Goal: Book appointment/travel/reservation

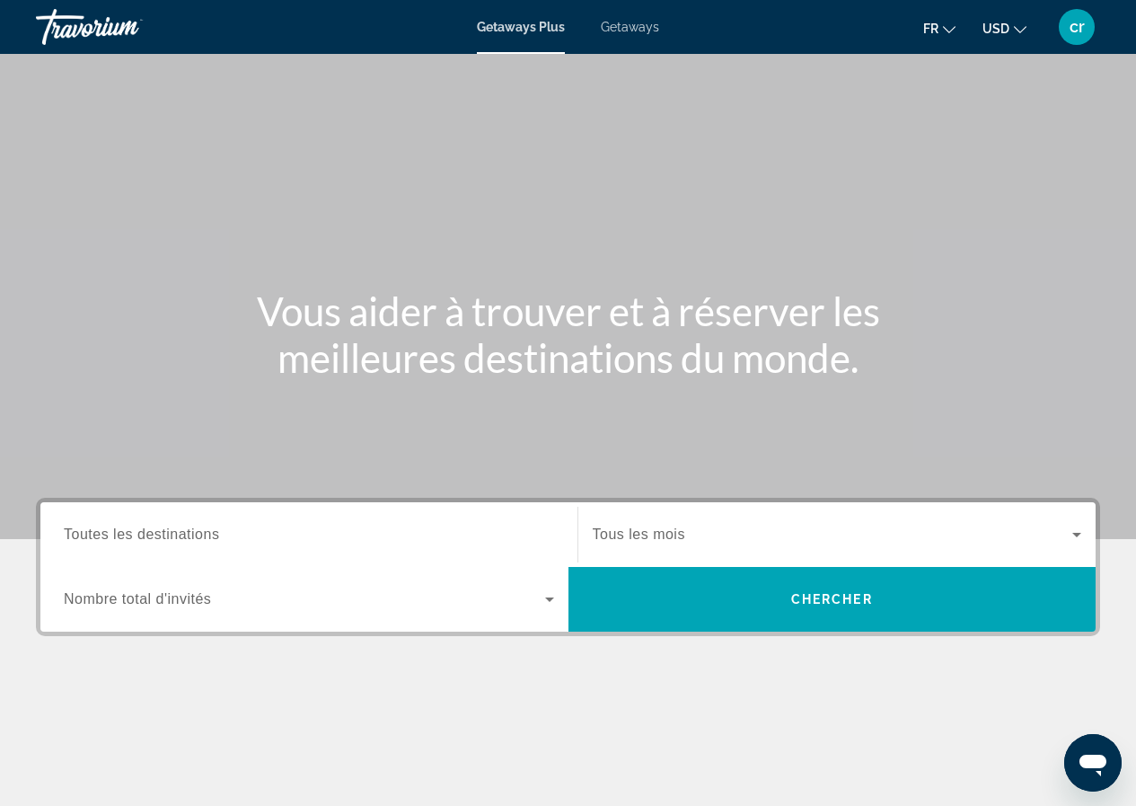
click at [650, 22] on span "Getaways" at bounding box center [630, 27] width 58 height 14
click at [278, 534] on input "Destination Toutes les destinations" at bounding box center [309, 535] width 490 height 22
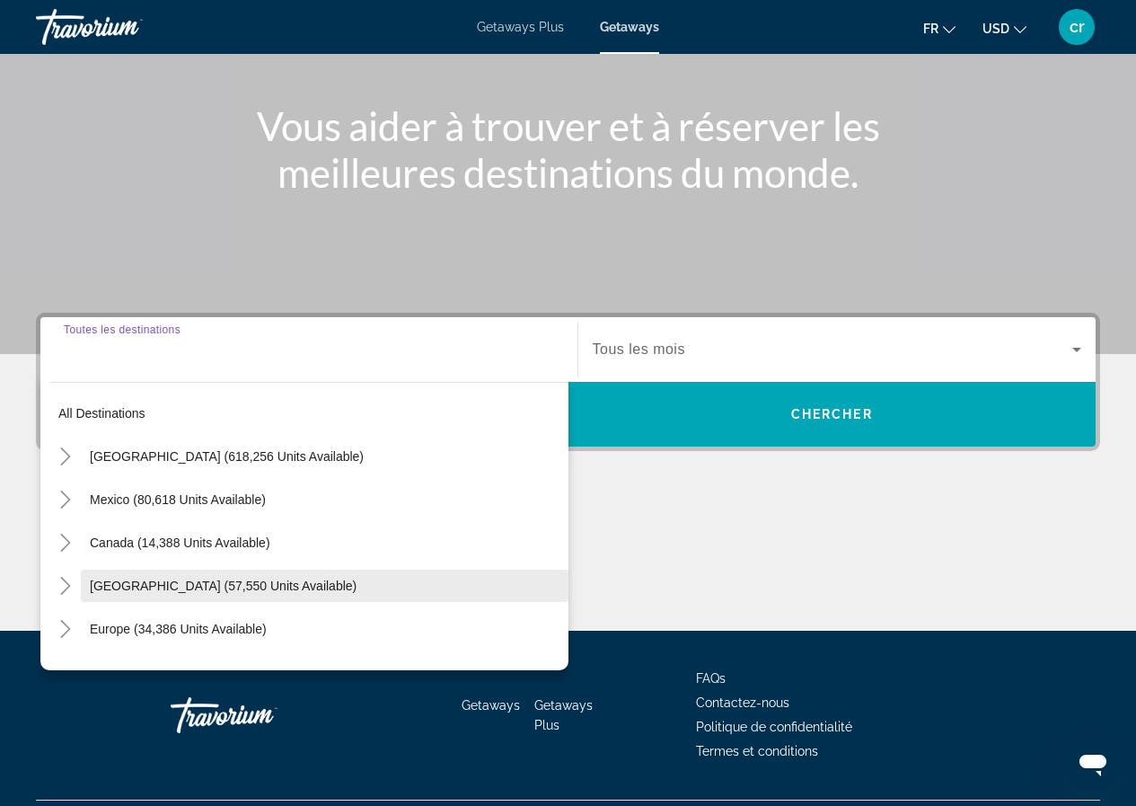
scroll to position [230, 0]
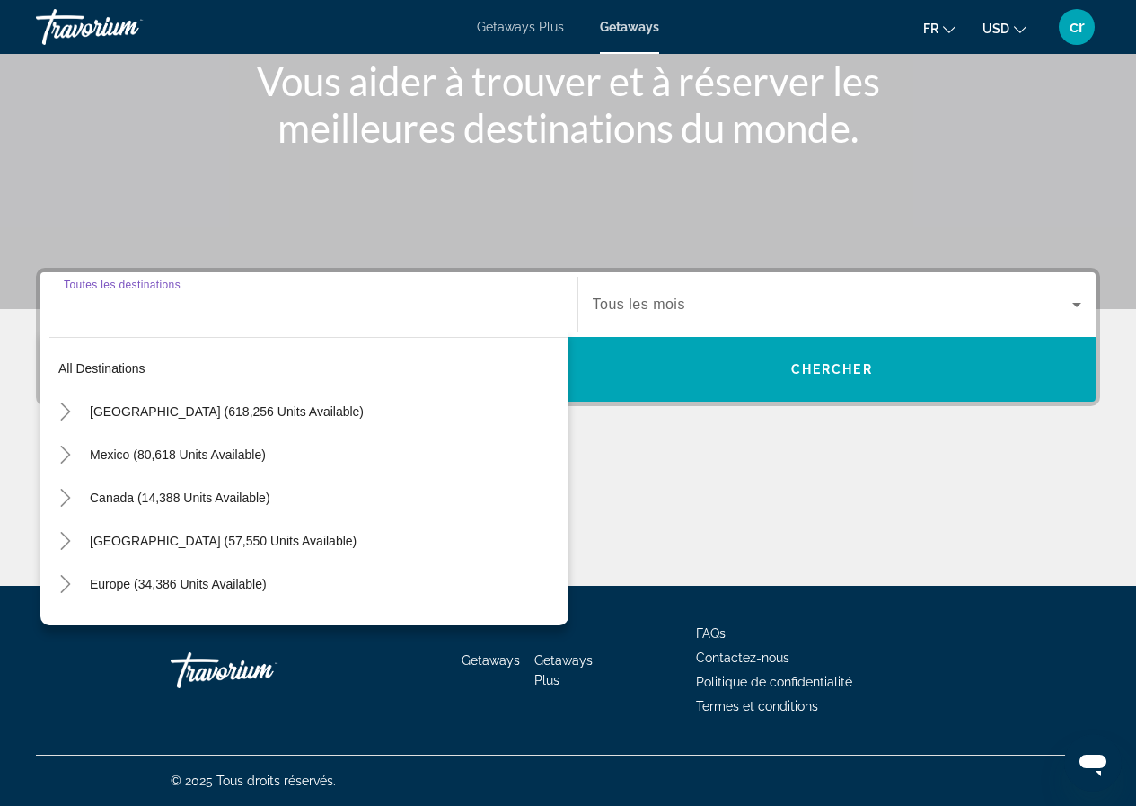
click at [135, 414] on span "United States (618,256 units available)" at bounding box center [227, 411] width 274 height 14
type input "**********"
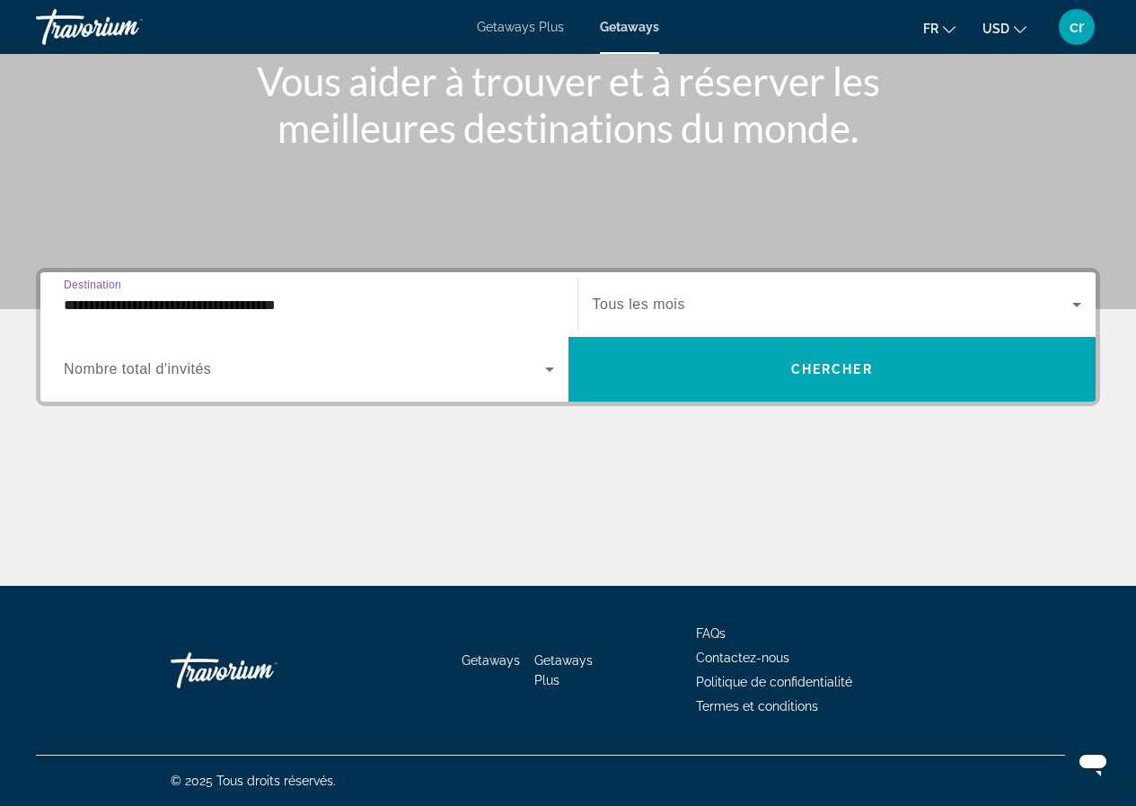
click at [776, 294] on span "Search widget" at bounding box center [833, 305] width 480 height 22
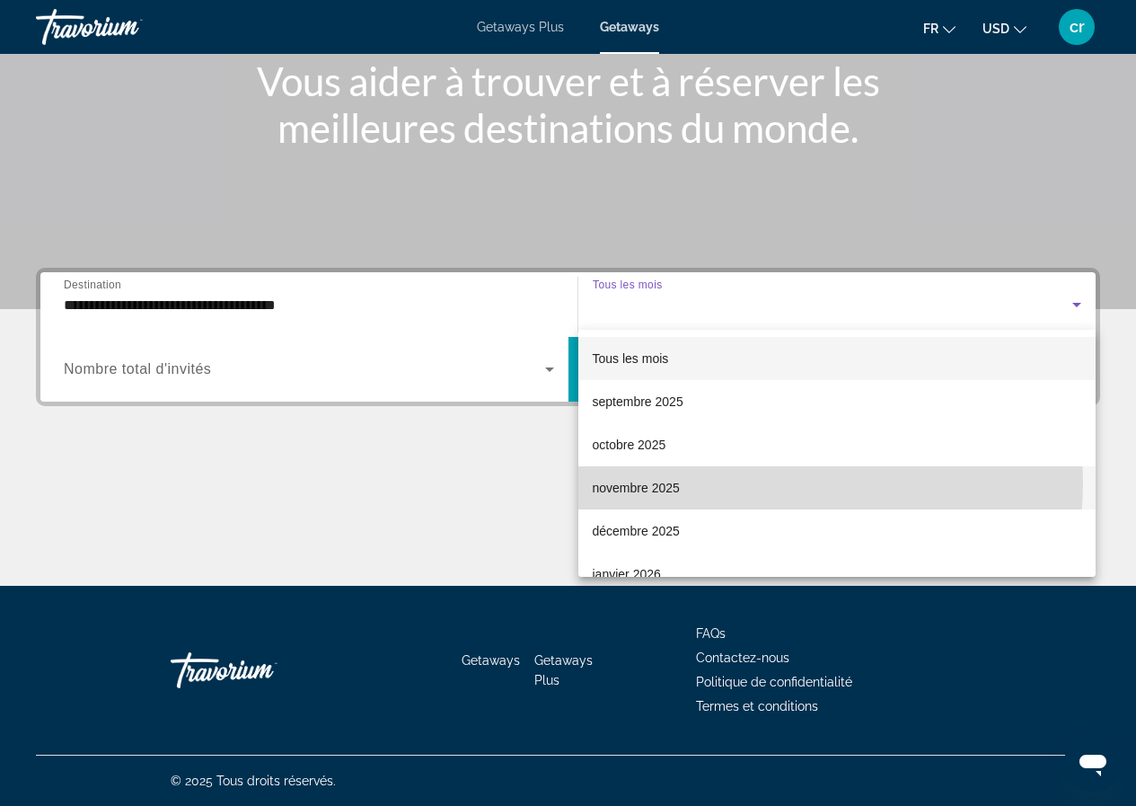
click at [728, 481] on mat-option "novembre 2025" at bounding box center [837, 487] width 518 height 43
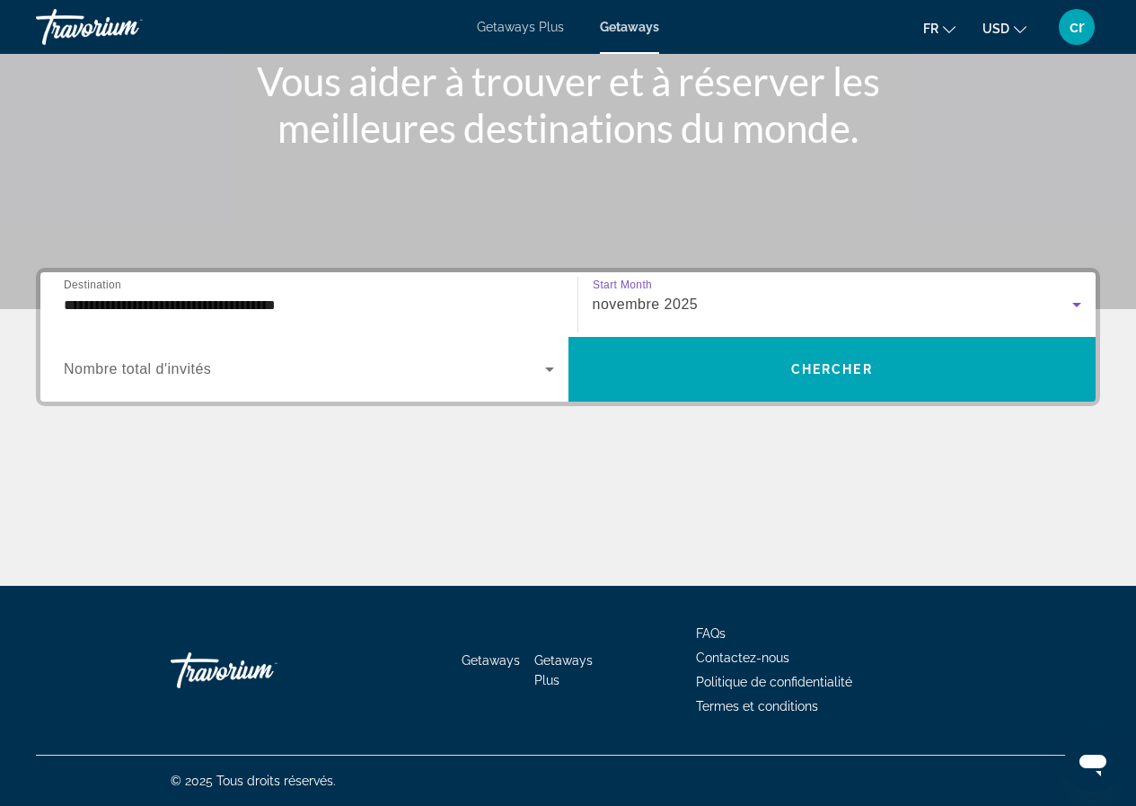
click at [362, 387] on div "Search widget" at bounding box center [309, 369] width 490 height 50
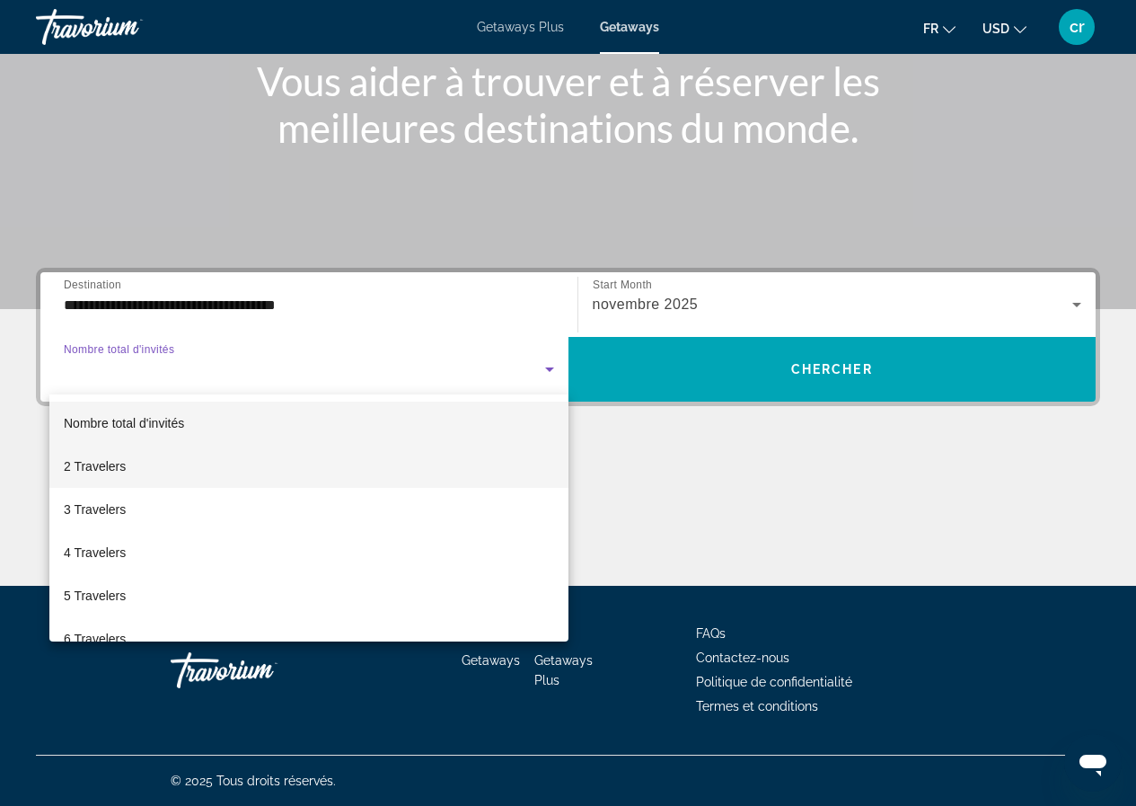
click at [281, 462] on mat-option "2 Travelers" at bounding box center [308, 466] width 519 height 43
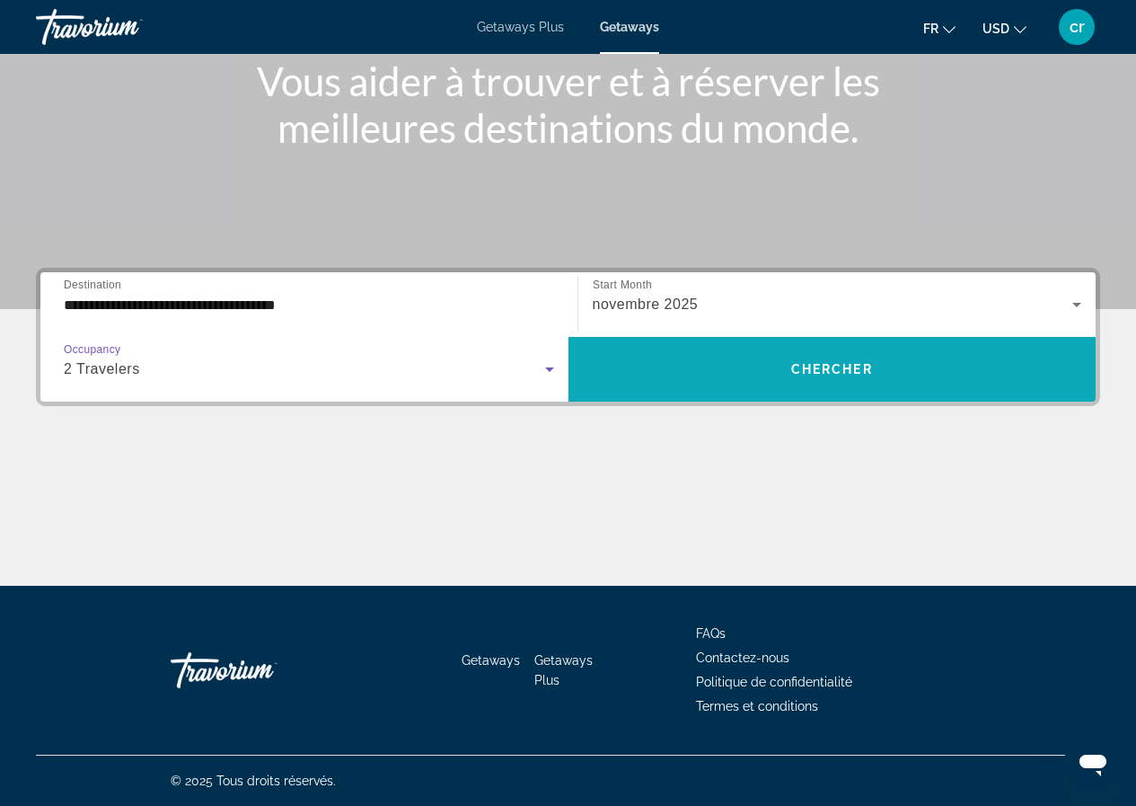
click at [840, 353] on span "Search widget" at bounding box center [833, 369] width 528 height 43
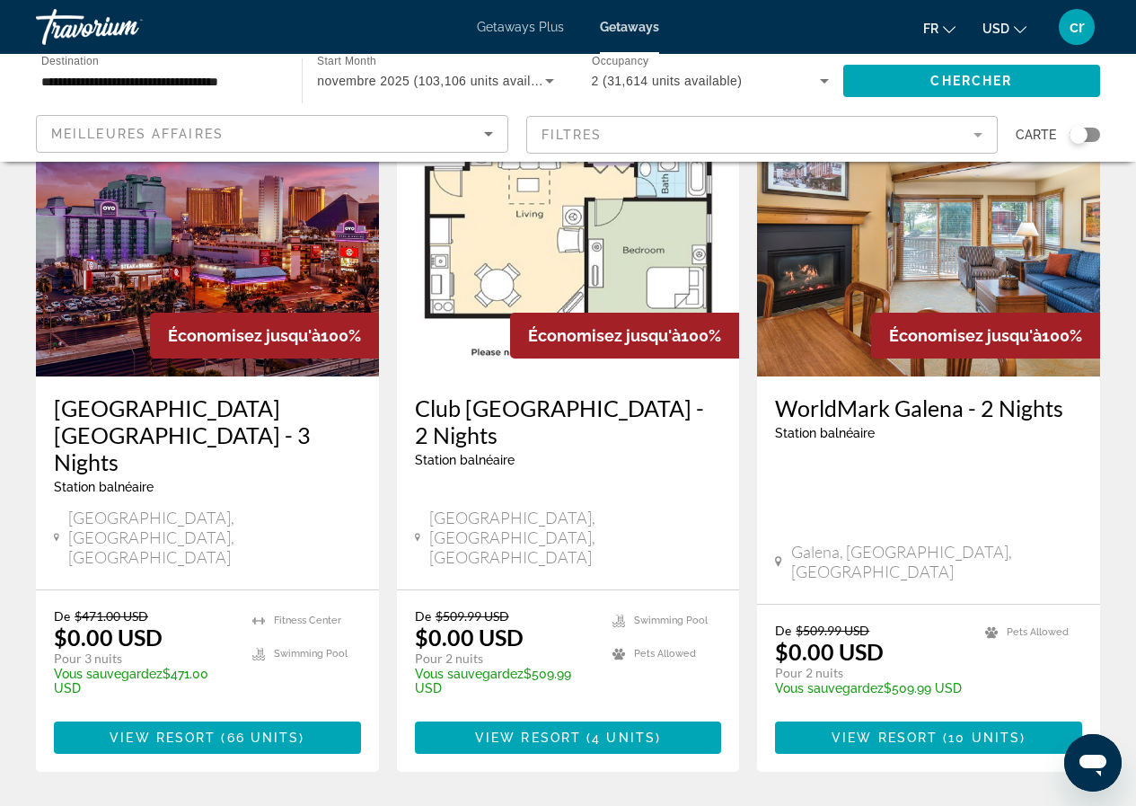
scroll to position [180, 0]
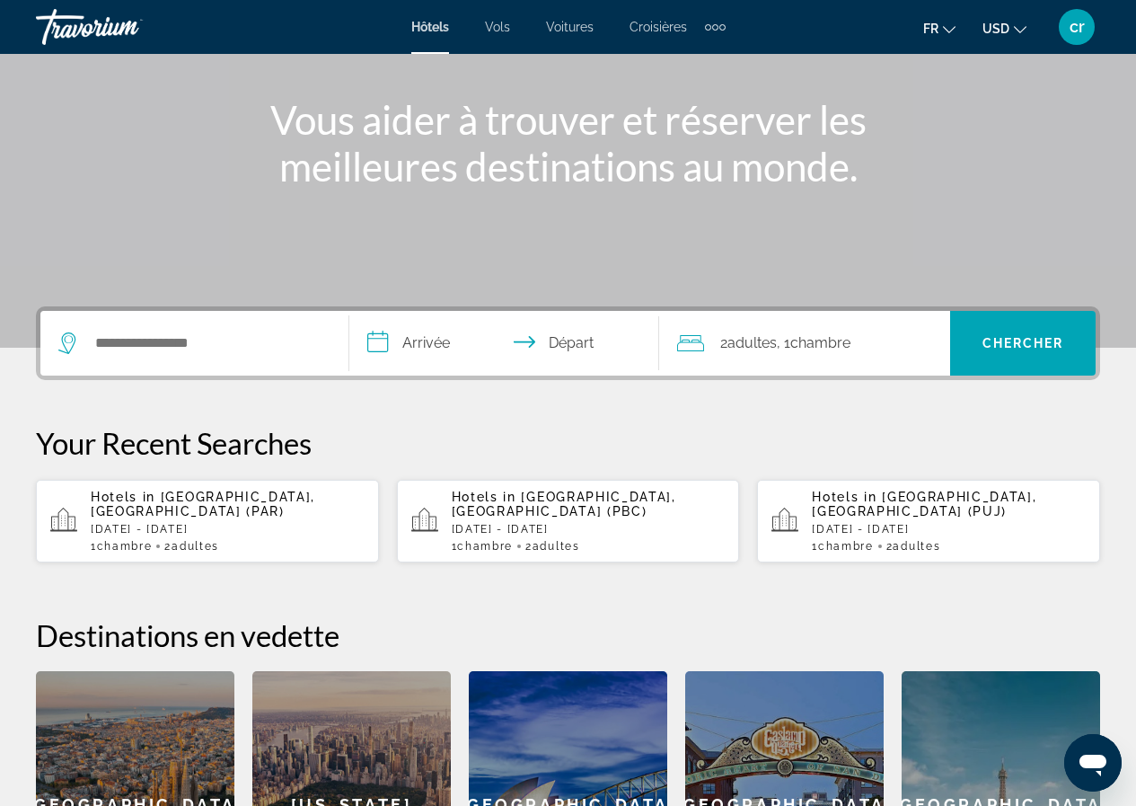
scroll to position [269, 0]
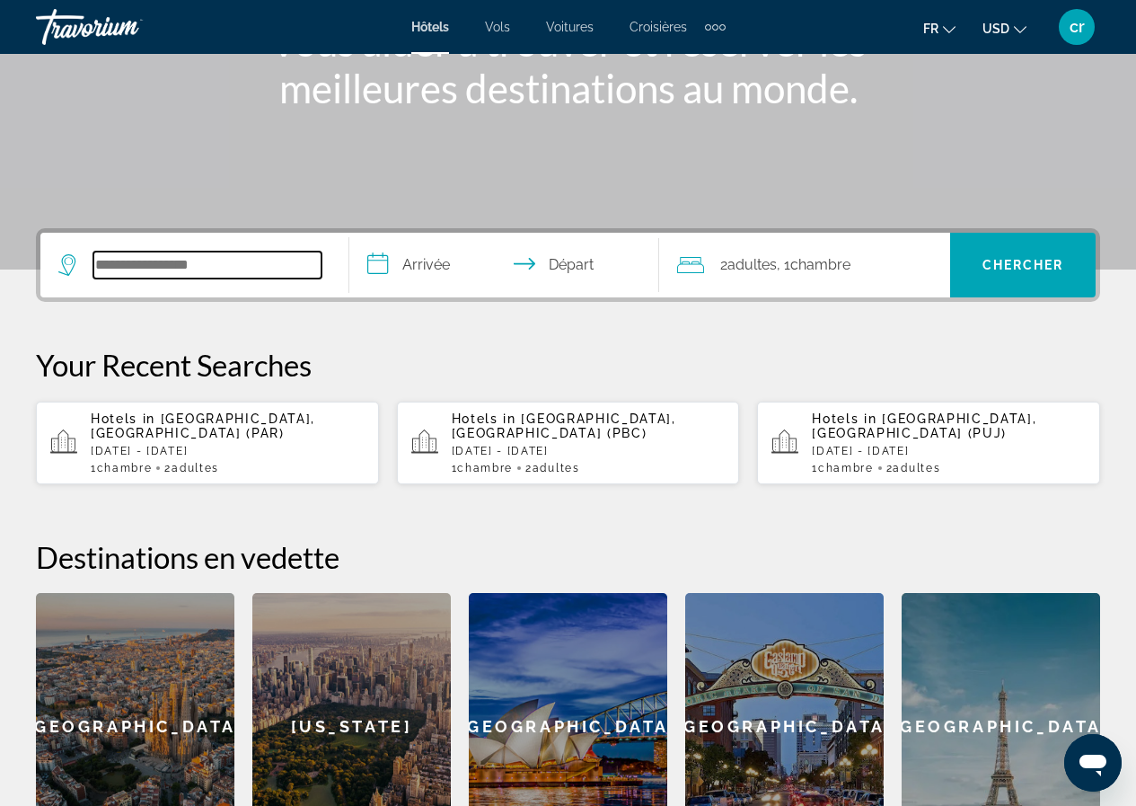
click at [162, 263] on input "Search widget" at bounding box center [207, 264] width 228 height 27
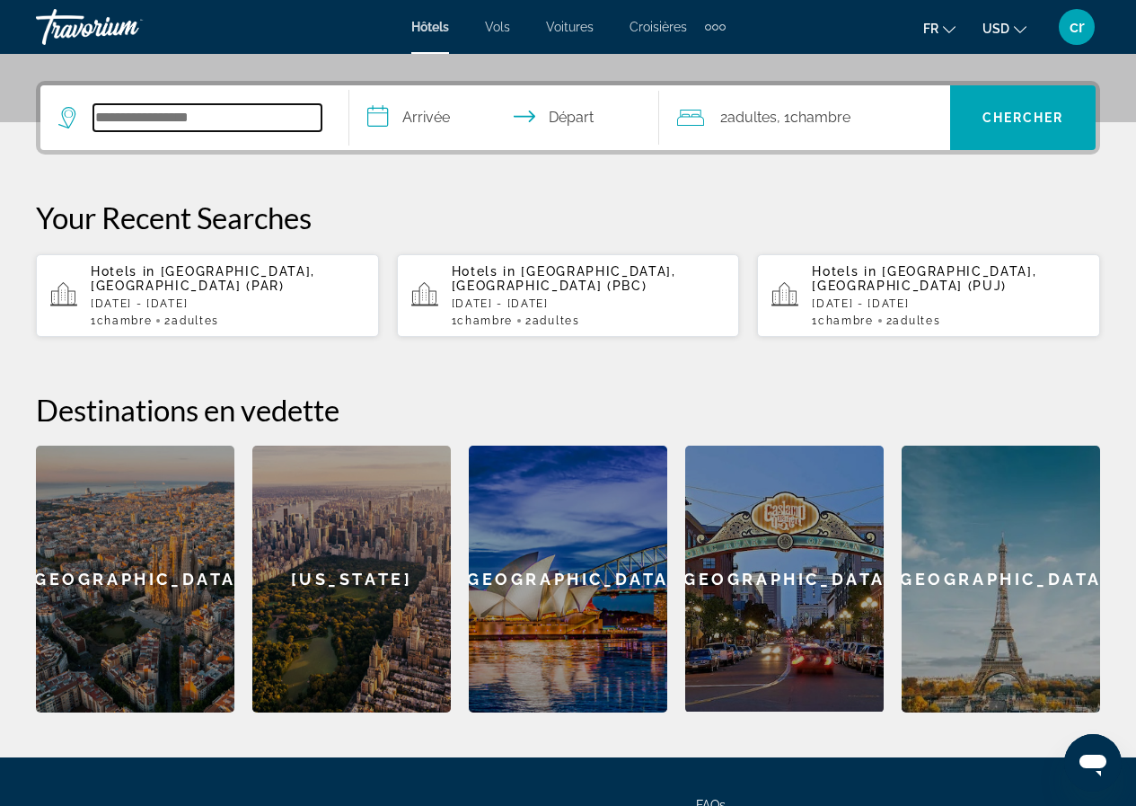
scroll to position [439, 0]
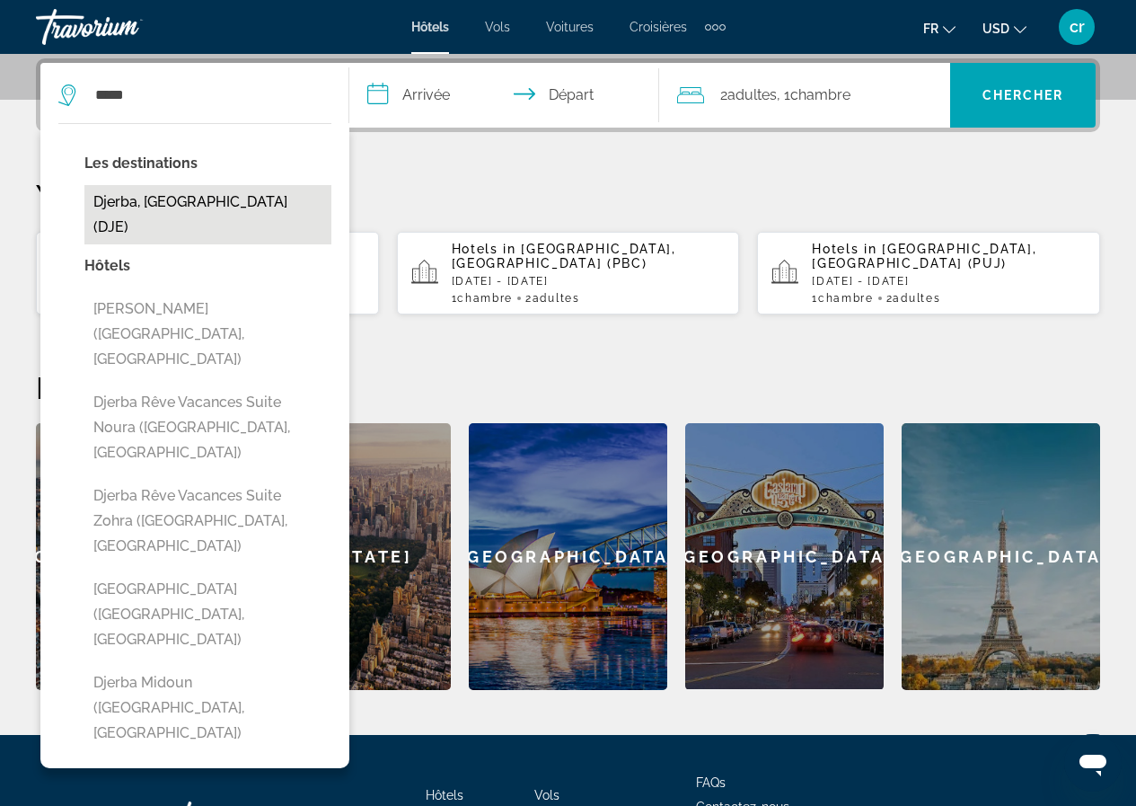
click at [145, 208] on button "Djerba, [GEOGRAPHIC_DATA] (DJE)" at bounding box center [207, 214] width 247 height 59
type input "**********"
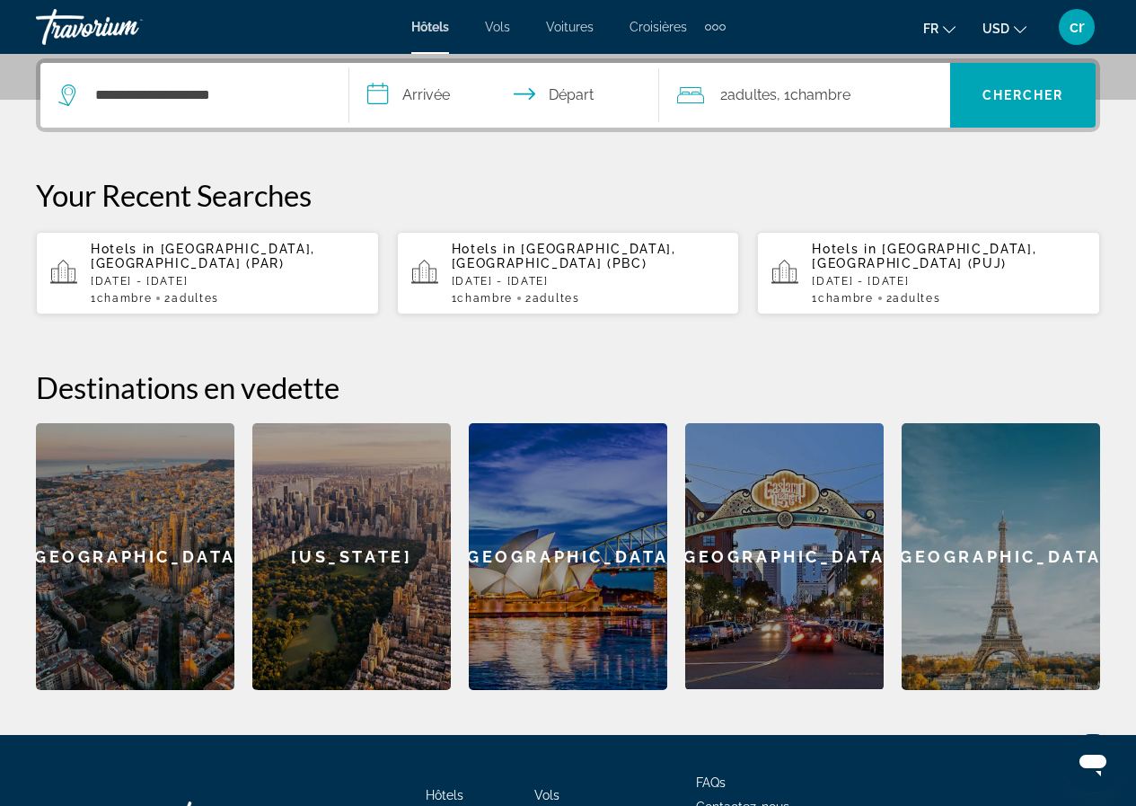
click at [441, 89] on input "**********" at bounding box center [507, 98] width 316 height 70
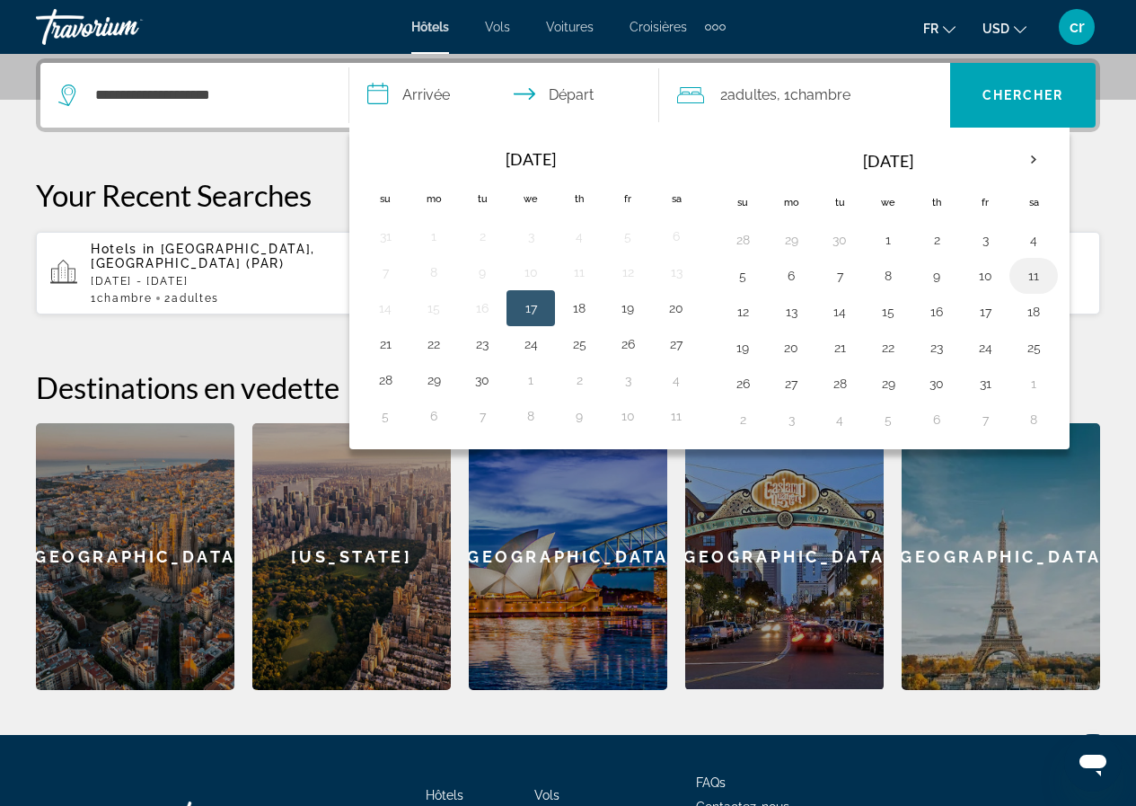
click at [1044, 280] on button "11" at bounding box center [1033, 275] width 29 height 25
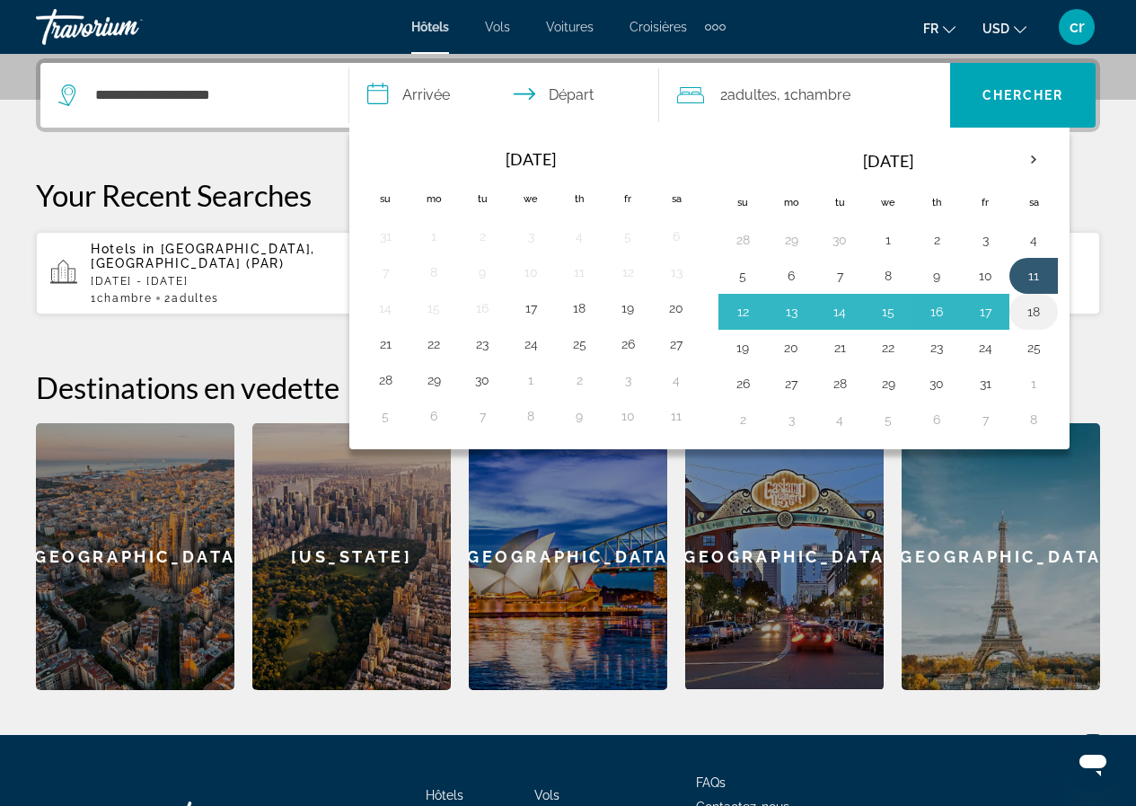
click at [1036, 307] on button "18" at bounding box center [1033, 311] width 29 height 25
type input "**********"
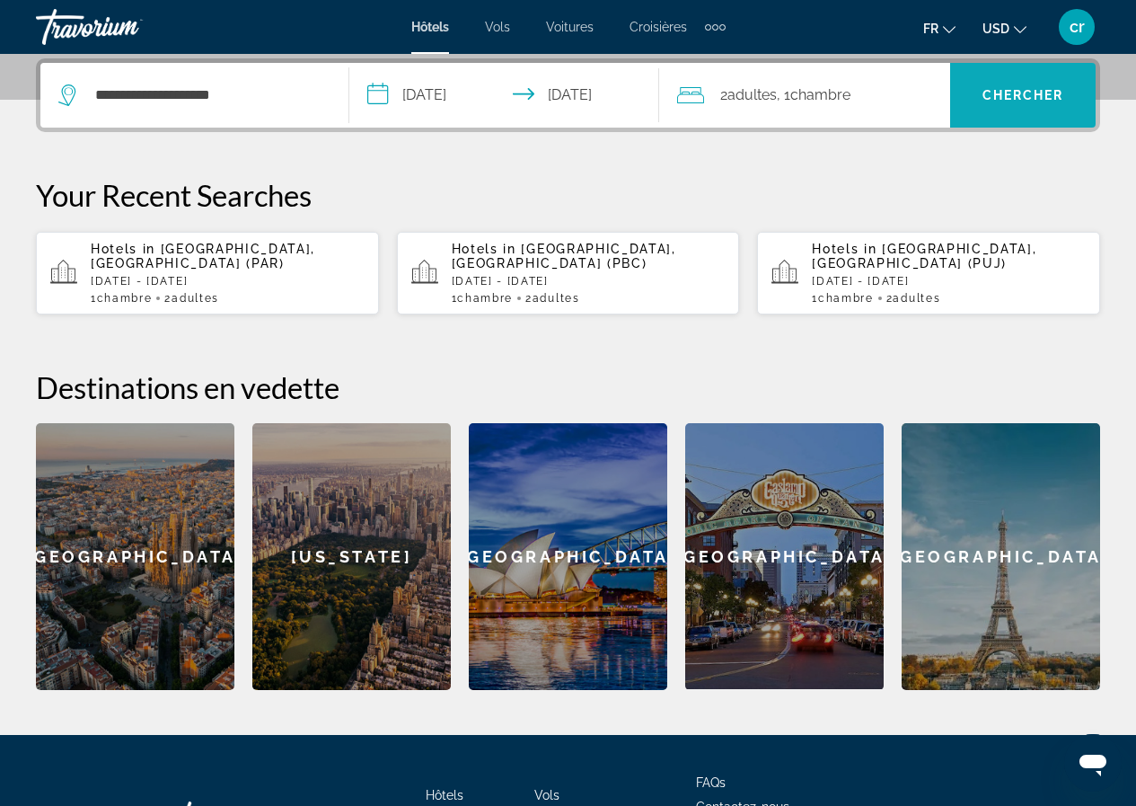
click at [1006, 92] on span "Chercher" at bounding box center [1024, 95] width 82 height 14
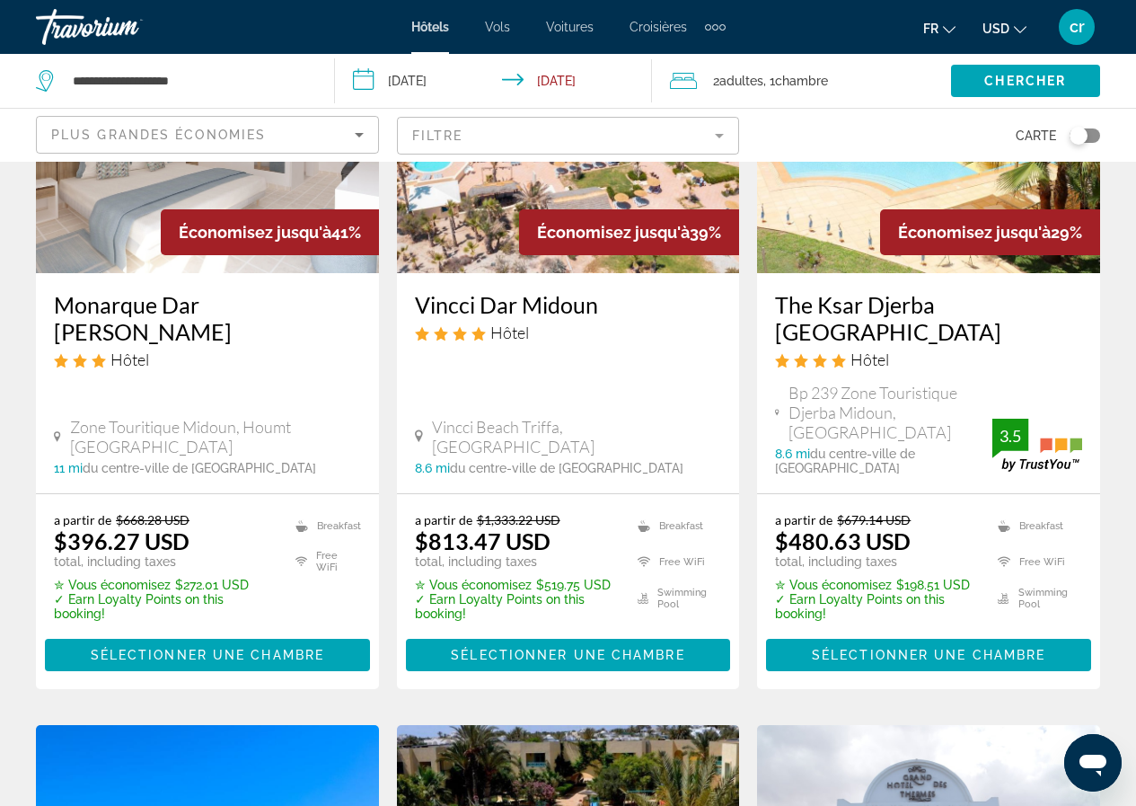
scroll to position [269, 0]
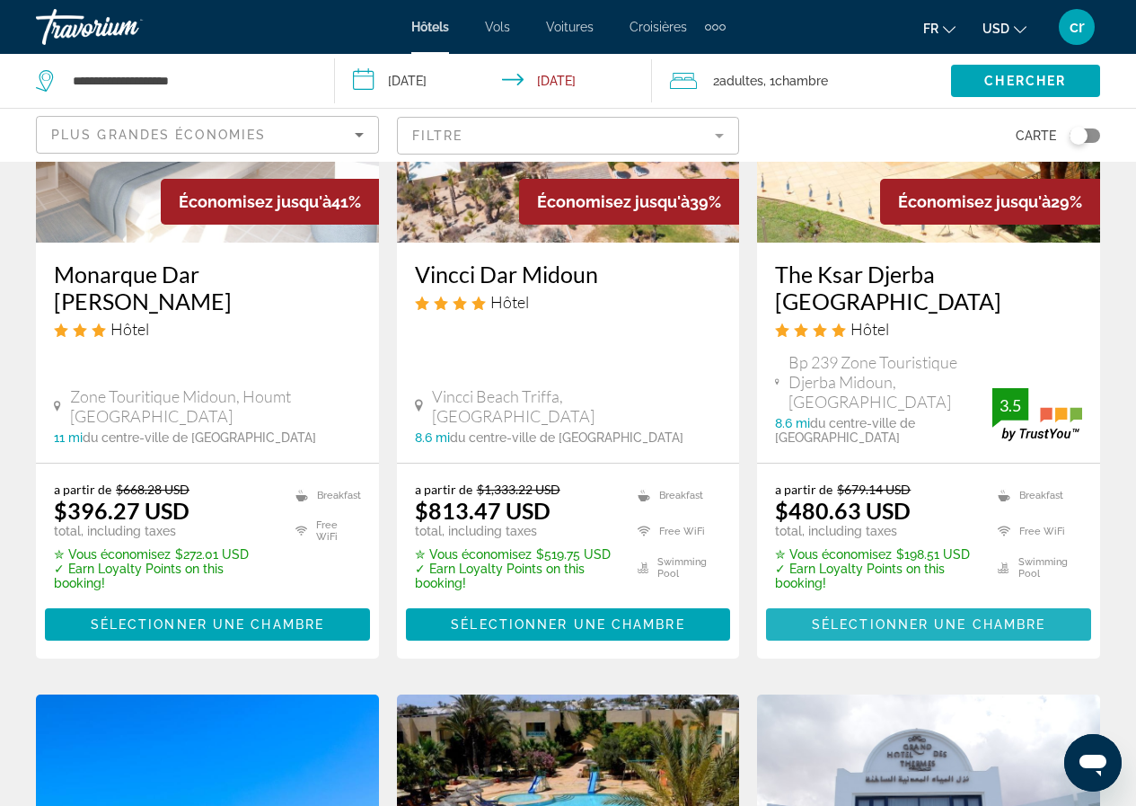
click at [892, 617] on span "Sélectionner une chambre" at bounding box center [929, 624] width 234 height 14
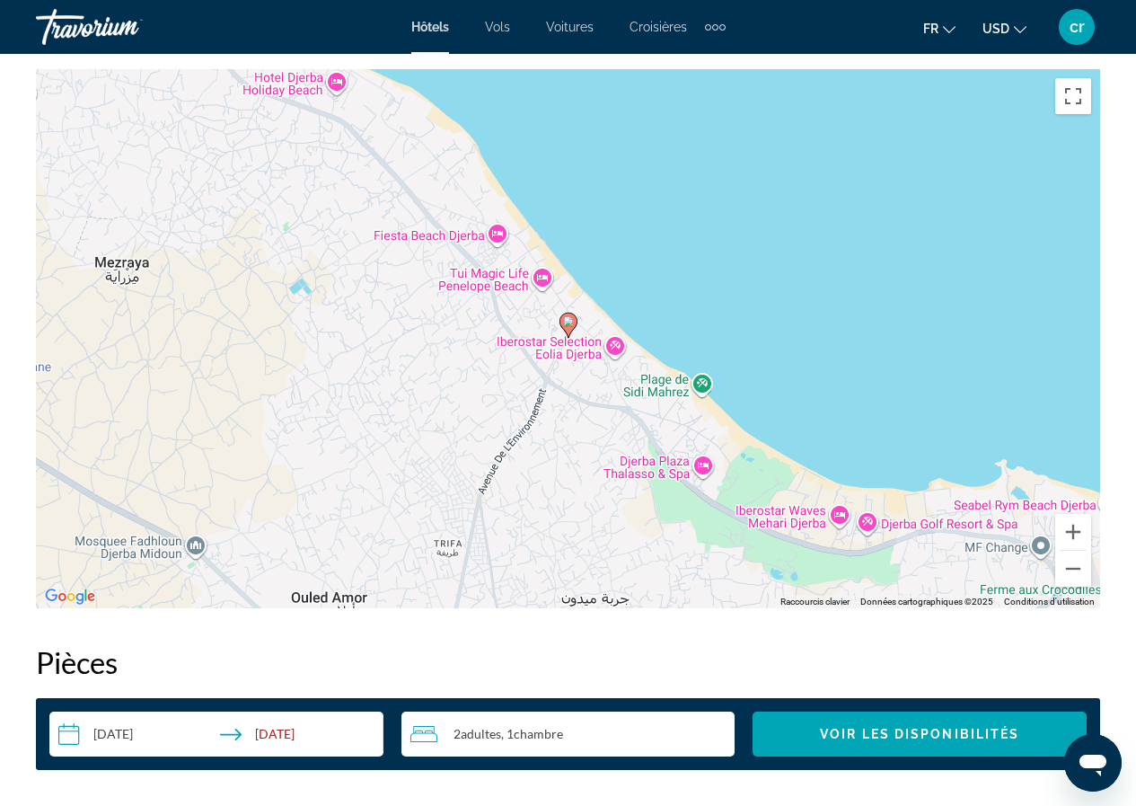
scroll to position [1886, 0]
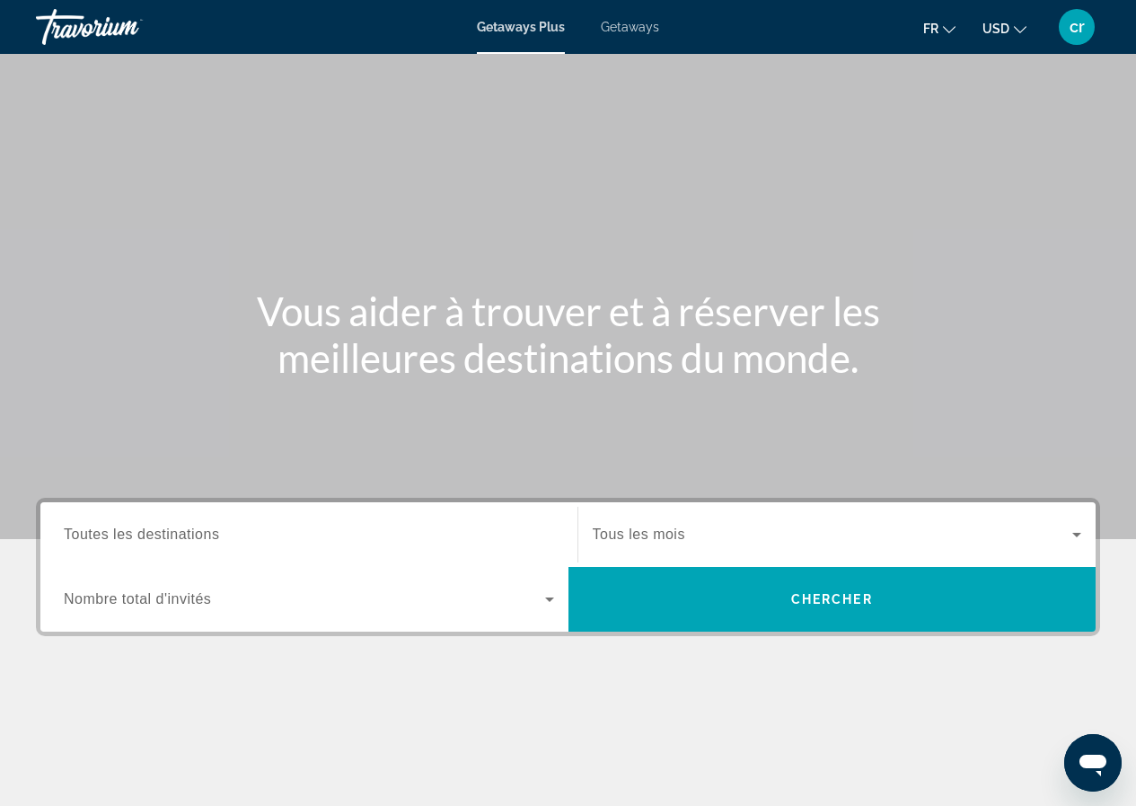
click at [629, 38] on div "Getaways Plus Getaways fr English Español Français Italiano Português русский U…" at bounding box center [568, 27] width 1136 height 47
click at [629, 33] on span "Getaways" at bounding box center [630, 27] width 58 height 14
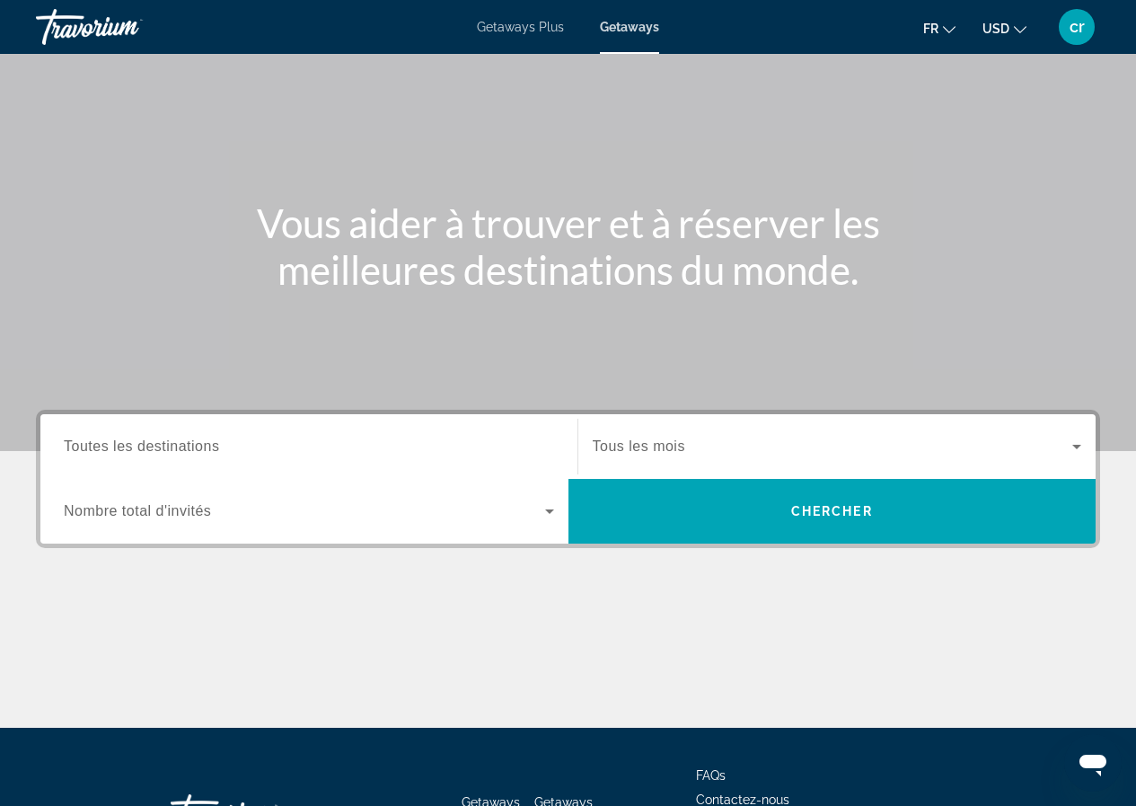
scroll to position [230, 0]
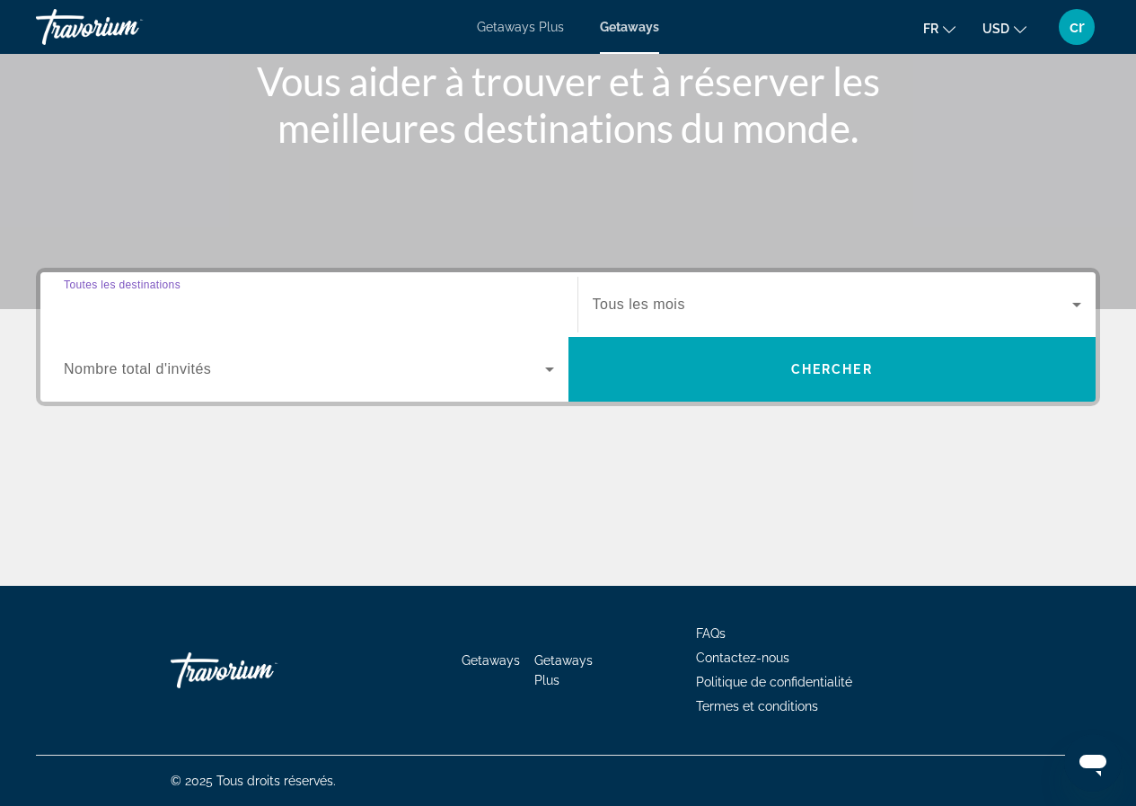
click at [351, 297] on input "Destination Toutes les destinations" at bounding box center [309, 306] width 490 height 22
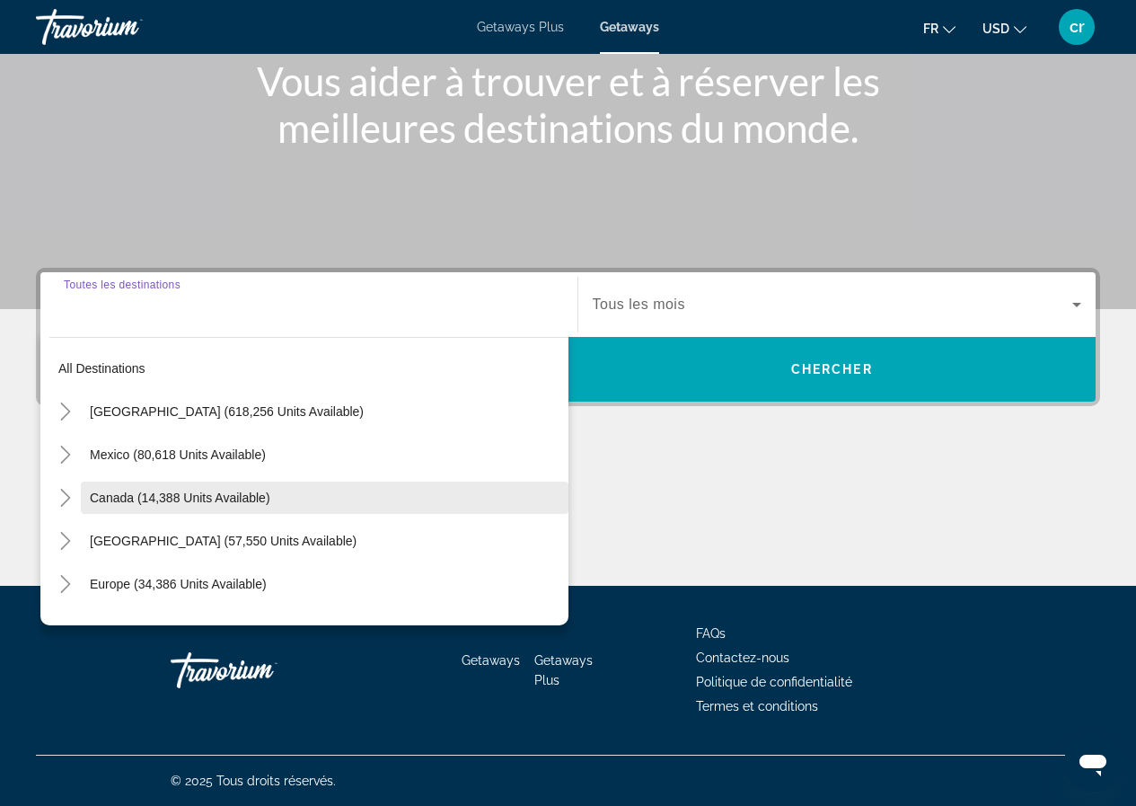
scroll to position [90, 0]
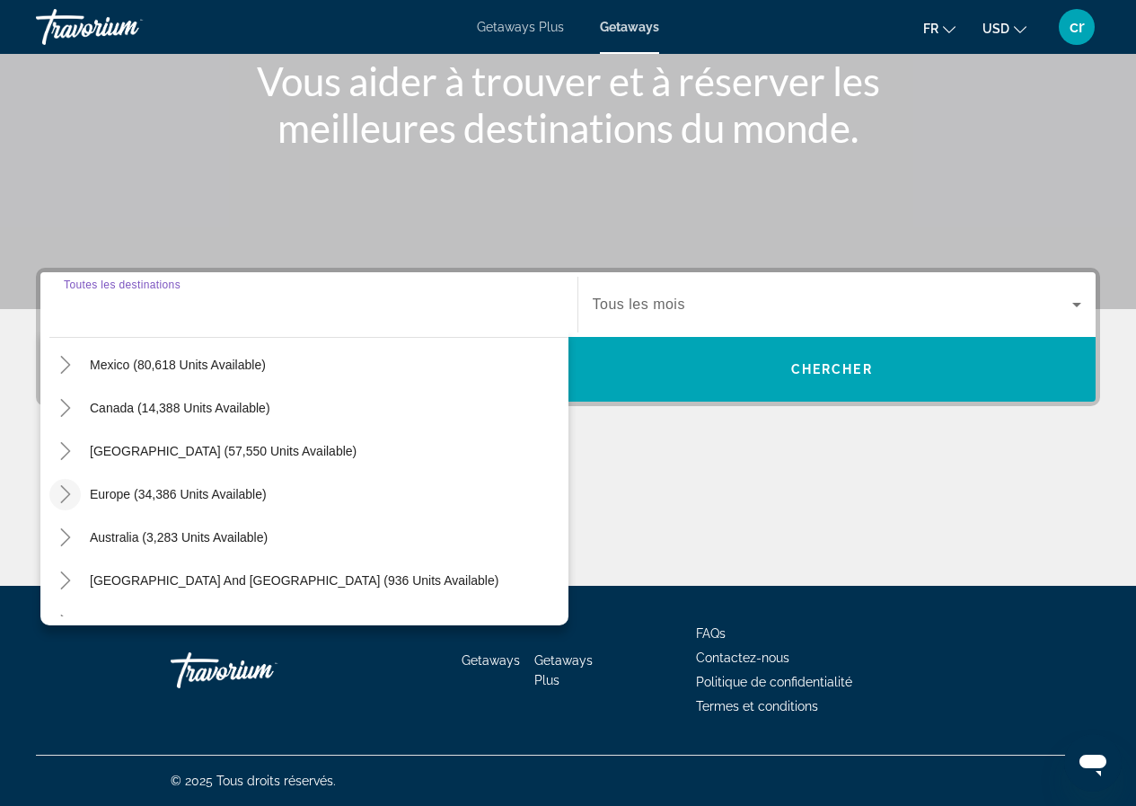
click at [64, 494] on icon "Toggle Europe (34,386 units available)" at bounding box center [66, 494] width 18 height 18
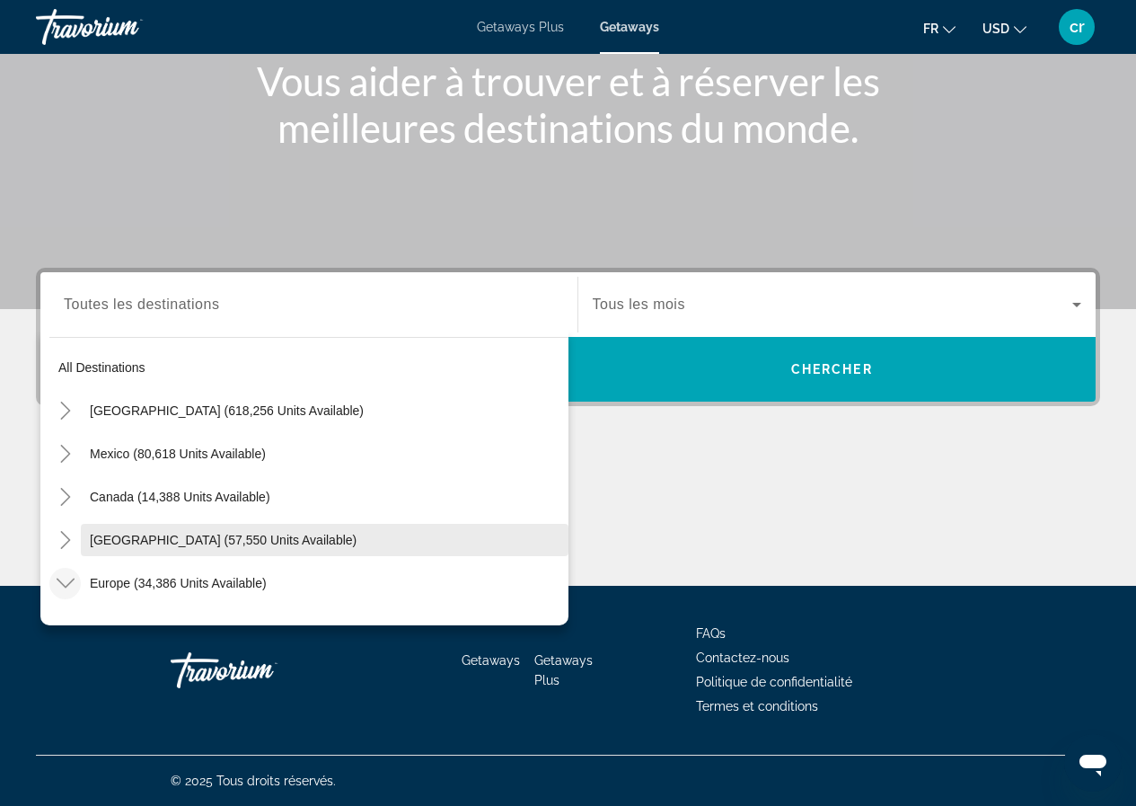
scroll to position [0, 0]
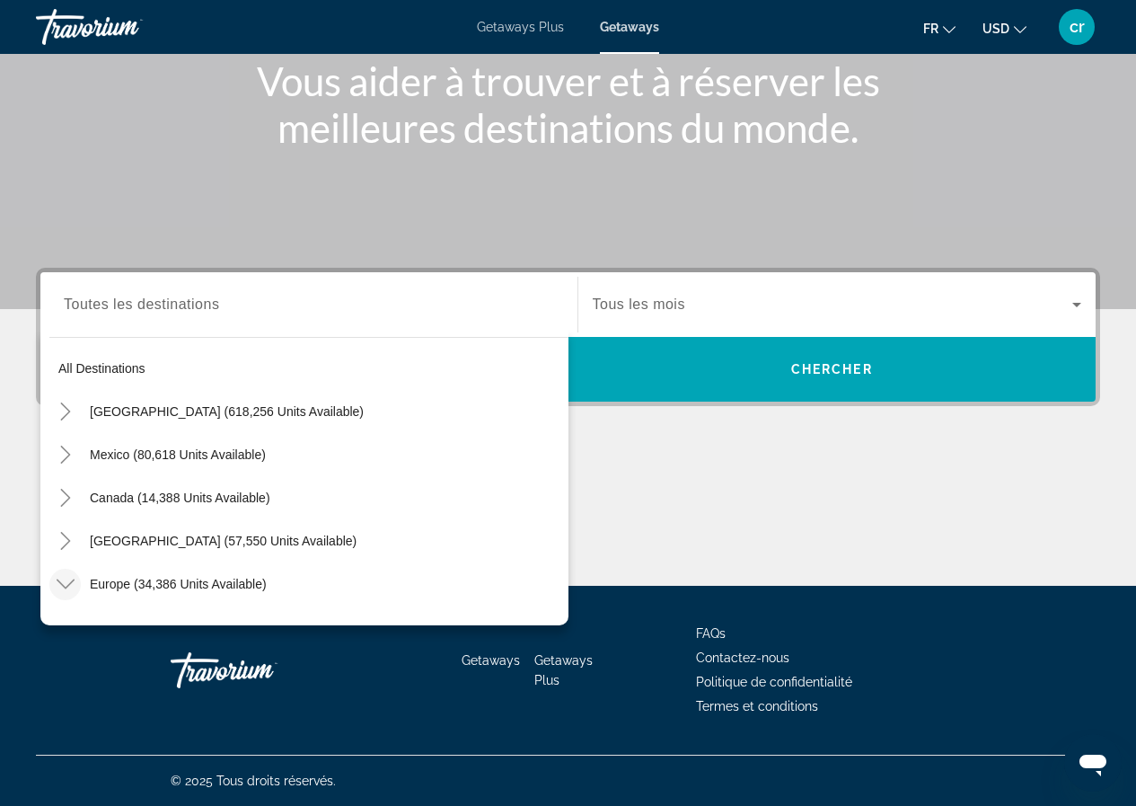
click at [58, 596] on mat-icon "Toggle Europe (34,386 units available)" at bounding box center [64, 584] width 31 height 31
click at [65, 452] on icon "Toggle Mexico (80,618 units available)" at bounding box center [66, 454] width 18 height 18
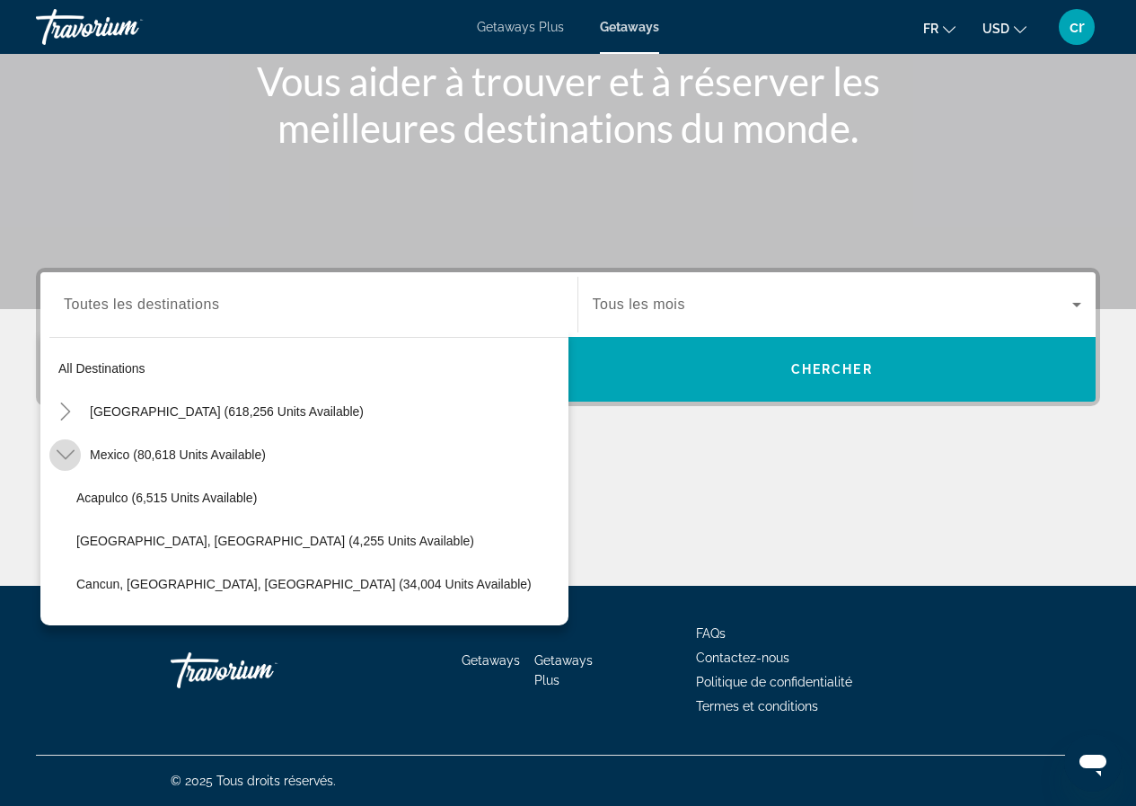
scroll to position [95, 0]
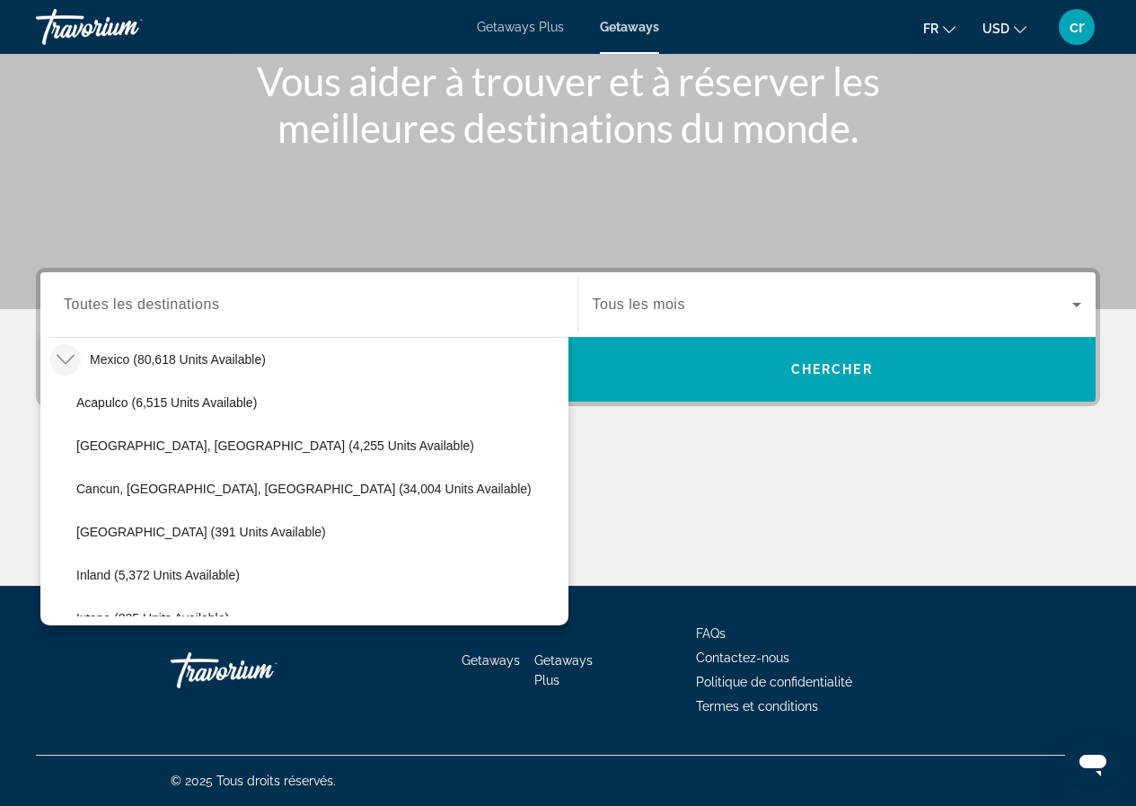
click at [74, 360] on icon "Toggle Mexico (80,618 units available)" at bounding box center [66, 359] width 18 height 18
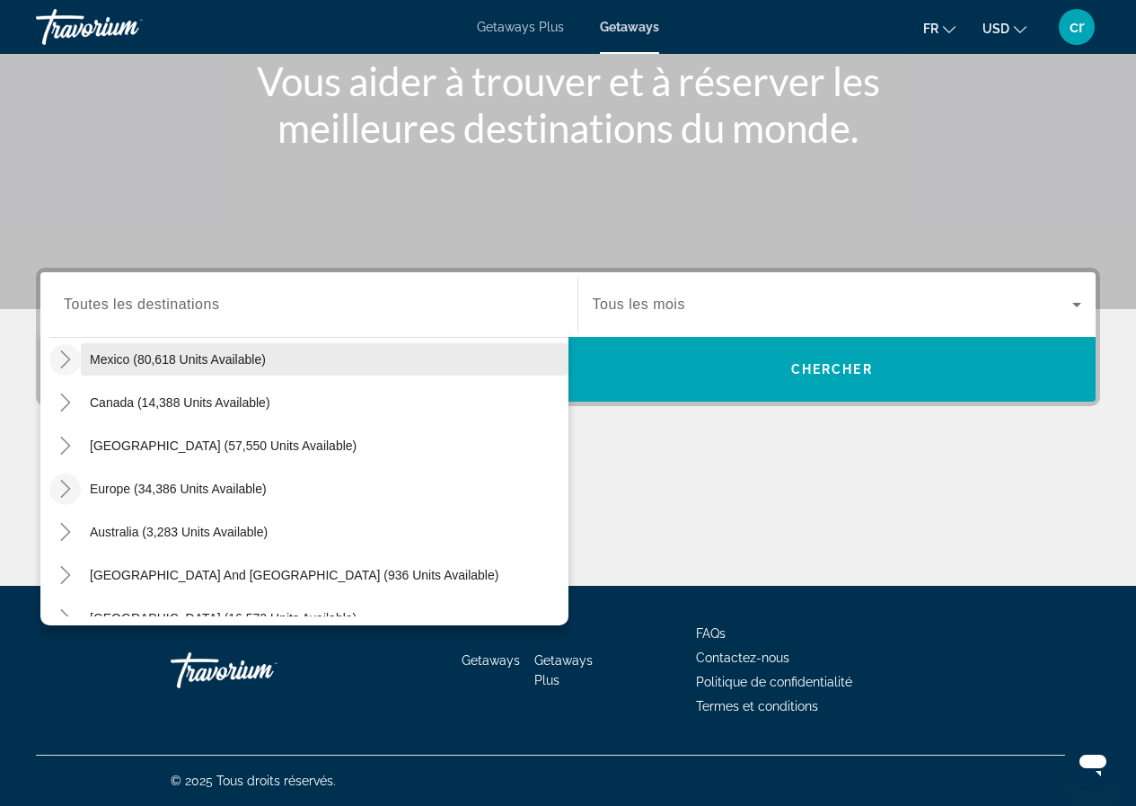
click at [160, 367] on span "Search widget" at bounding box center [325, 359] width 488 height 43
type input "**********"
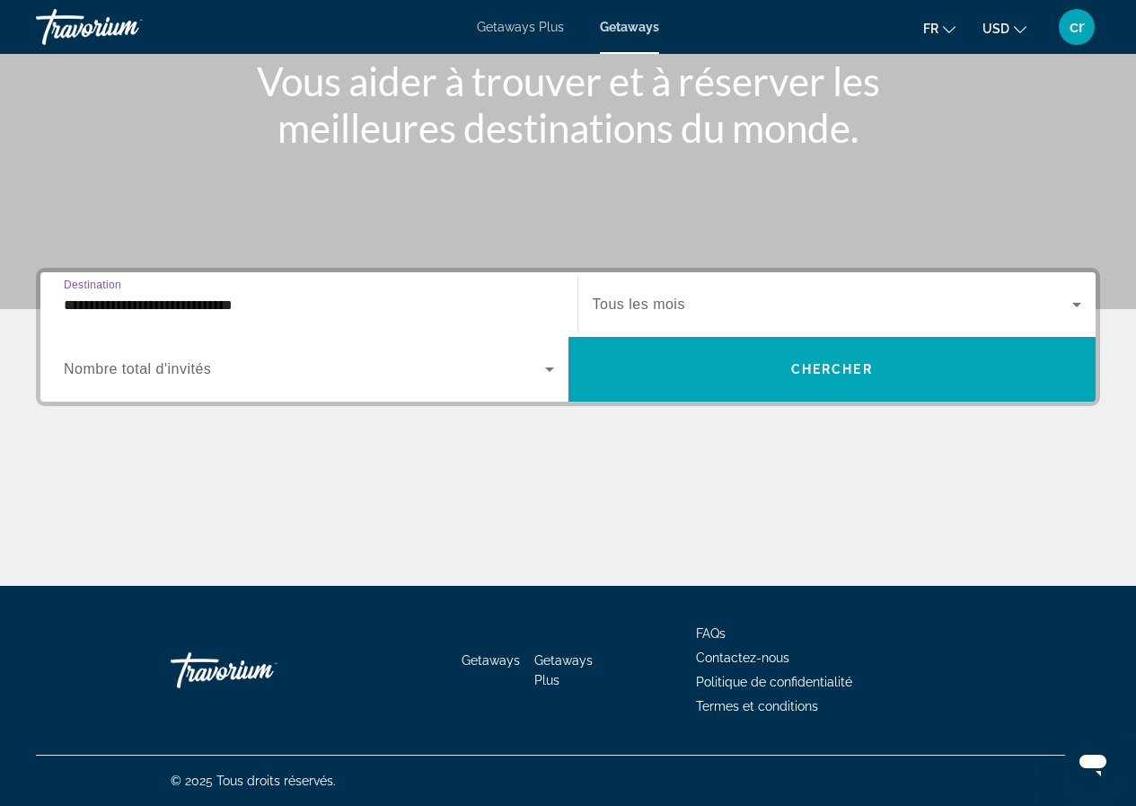
click at [744, 302] on span "Search widget" at bounding box center [833, 305] width 480 height 22
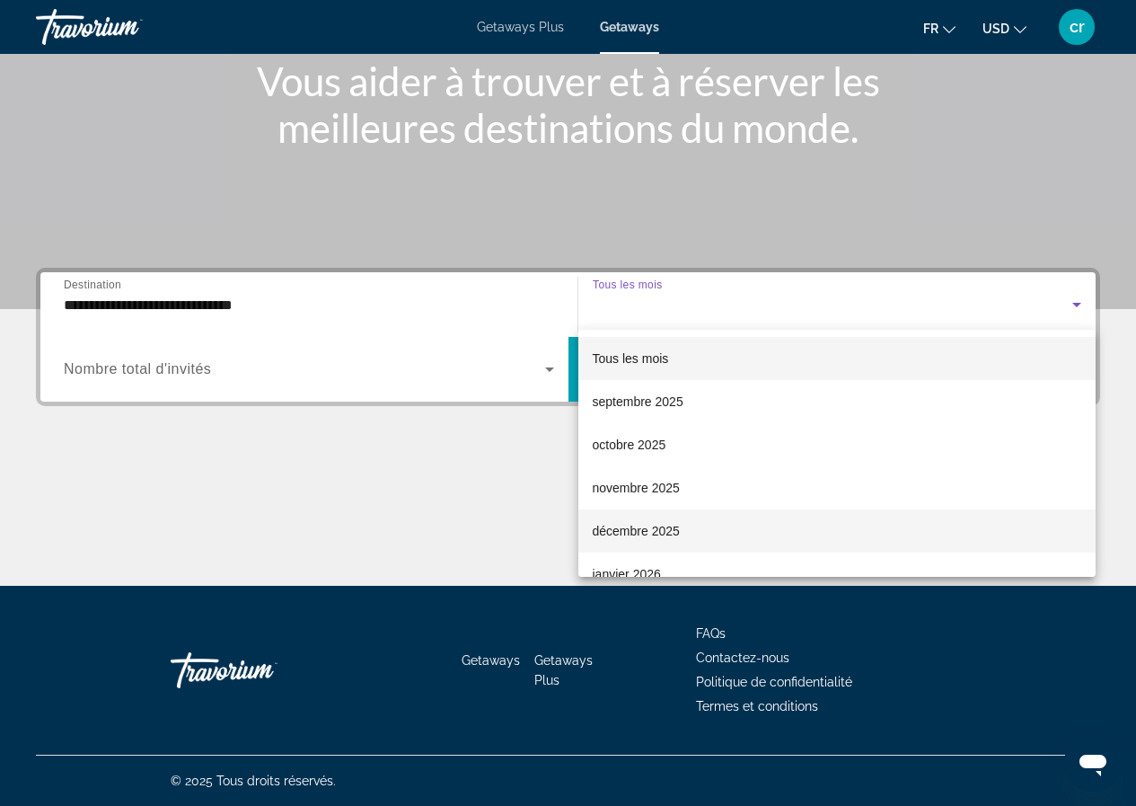
scroll to position [90, 0]
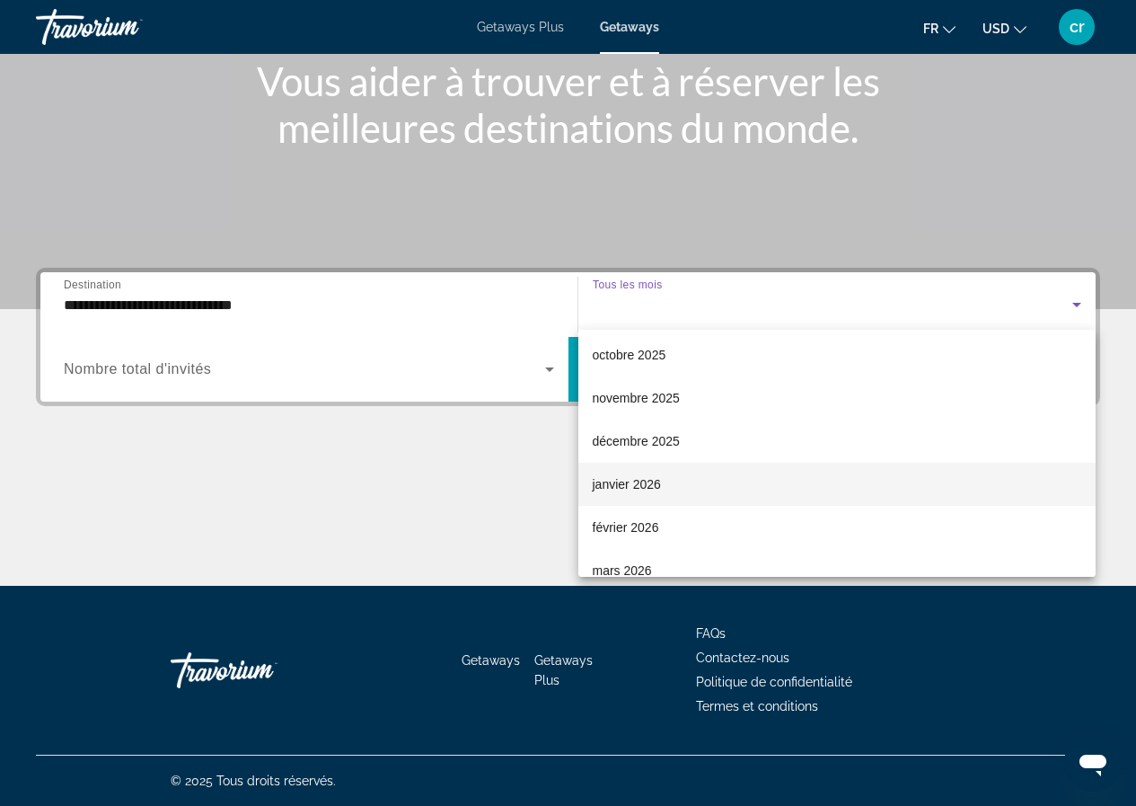
click at [643, 477] on span "janvier 2026" at bounding box center [627, 484] width 68 height 22
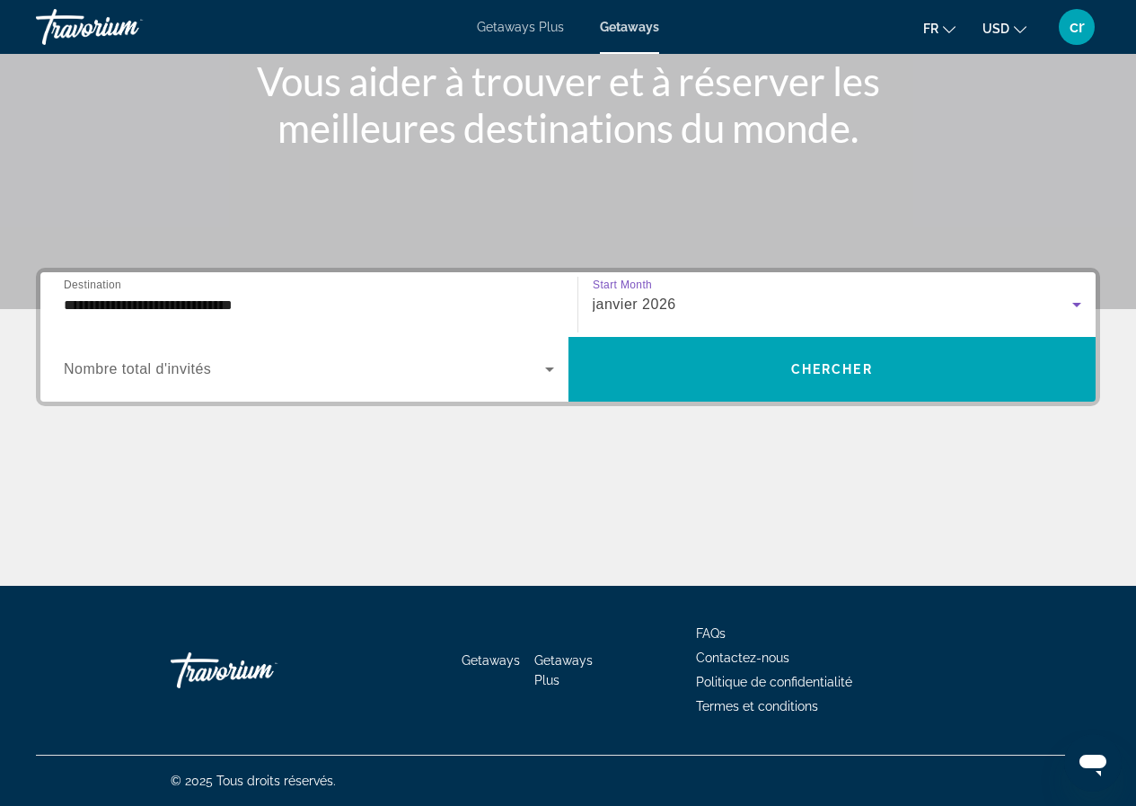
click at [376, 379] on span "Search widget" at bounding box center [304, 369] width 481 height 22
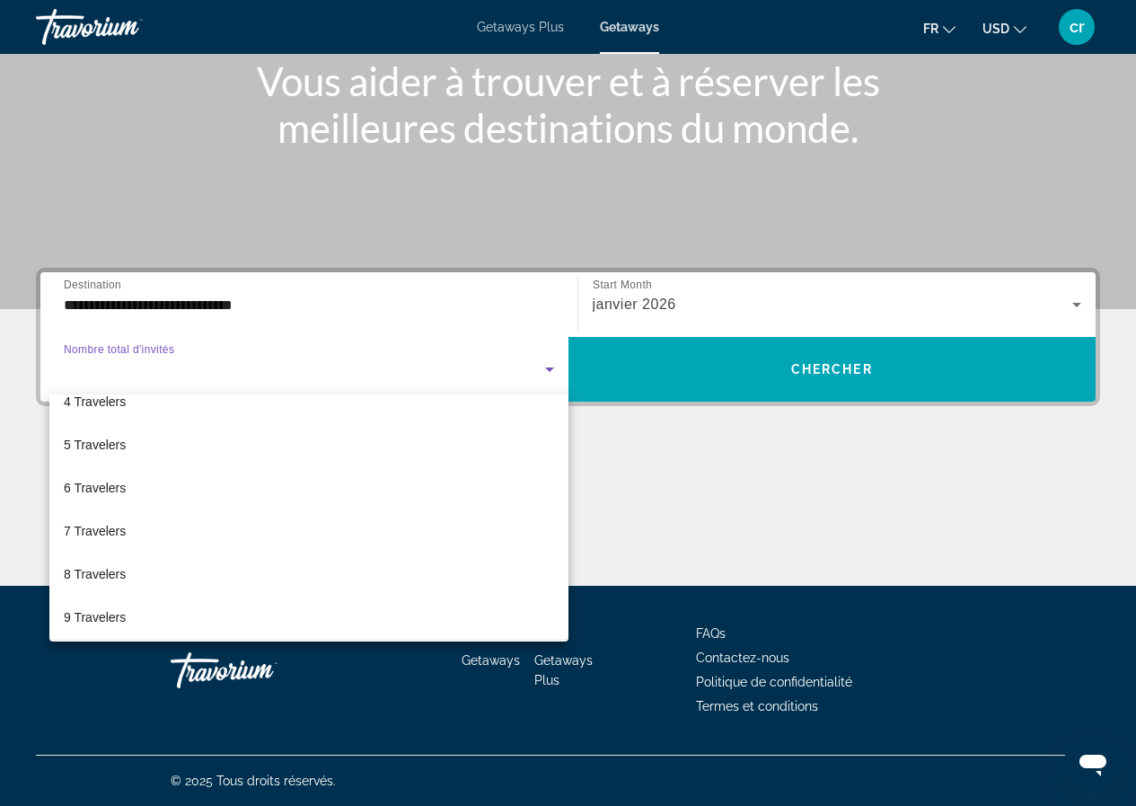
scroll to position [19, 0]
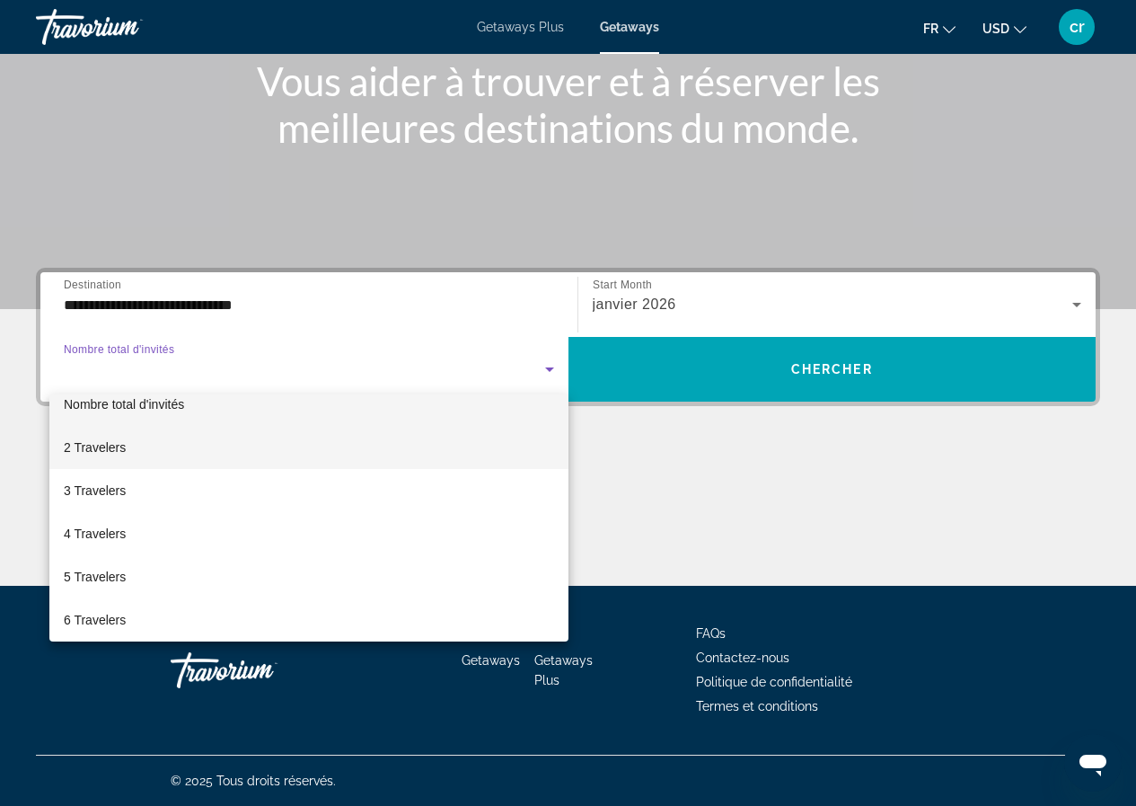
click at [150, 458] on mat-option "2 Travelers" at bounding box center [308, 447] width 519 height 43
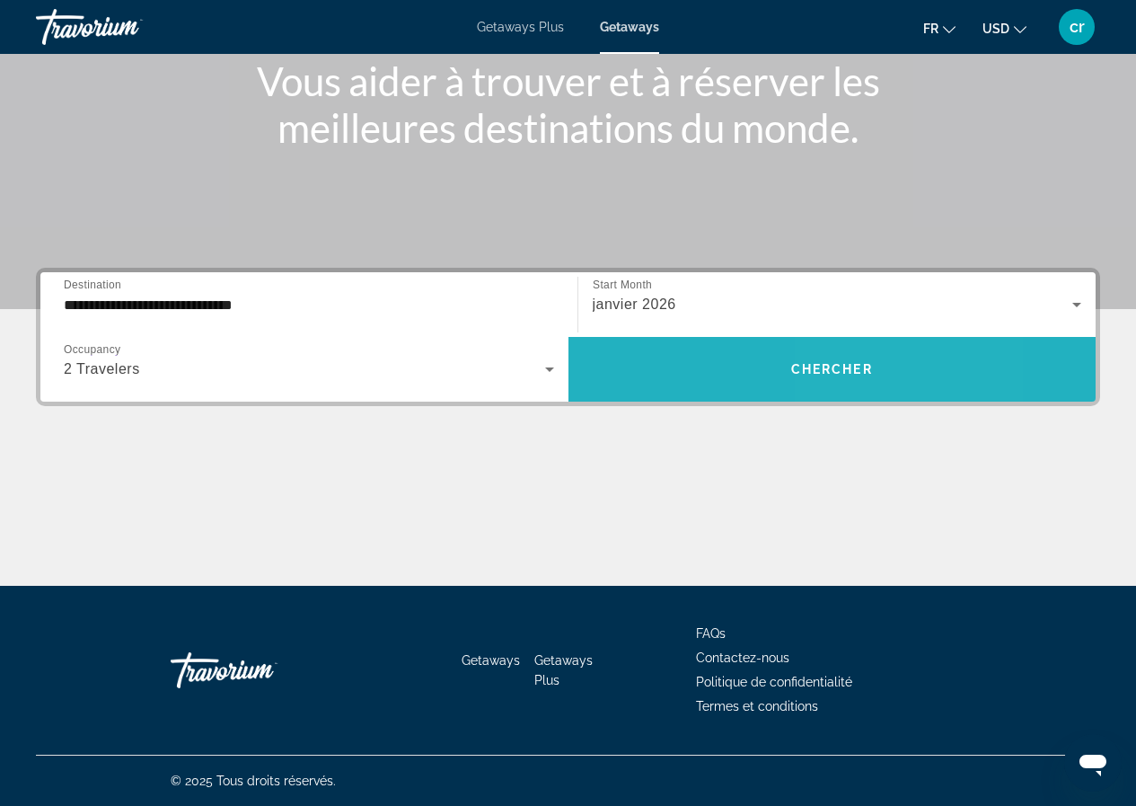
click at [903, 362] on span "Search widget" at bounding box center [833, 369] width 528 height 43
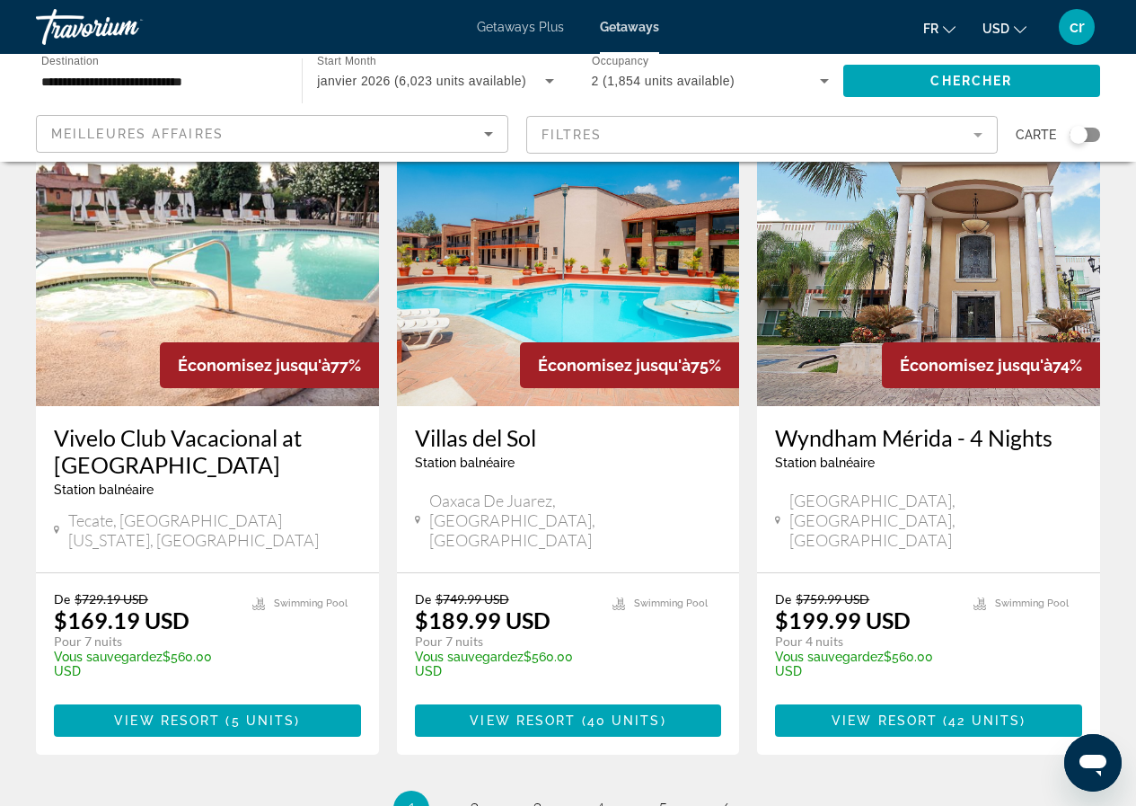
scroll to position [2155, 0]
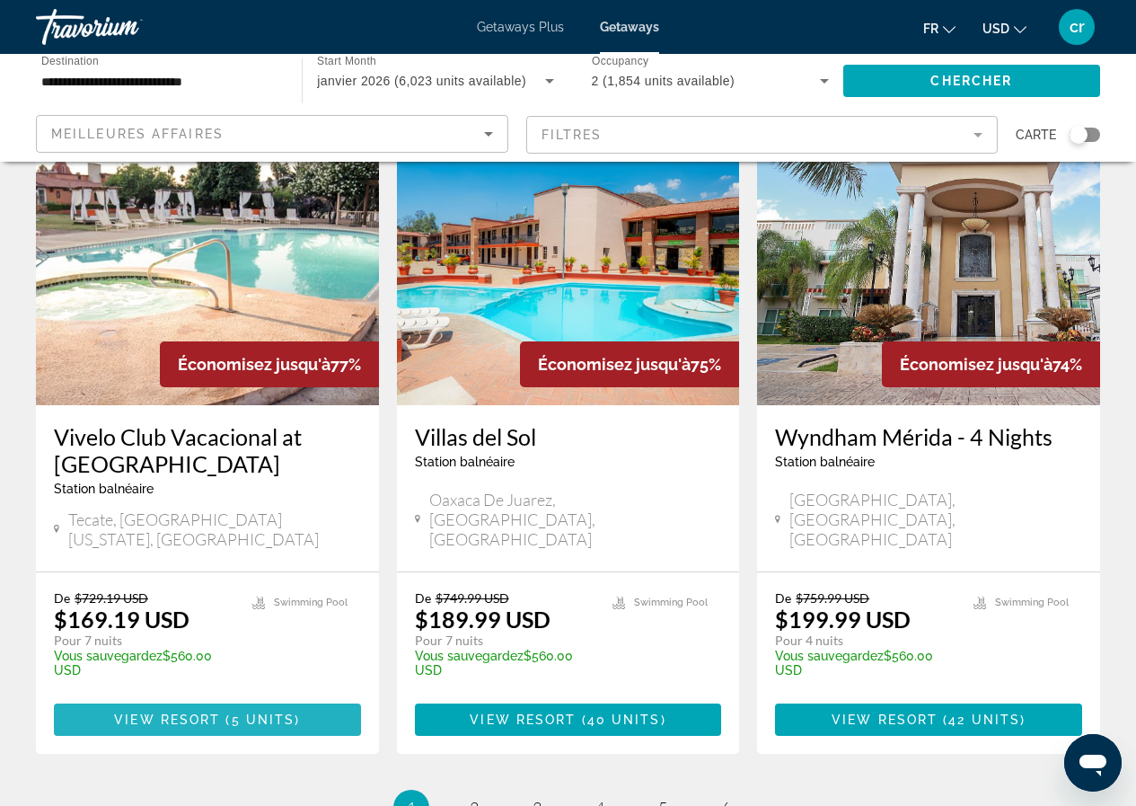
click at [247, 712] on span "5 units" at bounding box center [264, 719] width 64 height 14
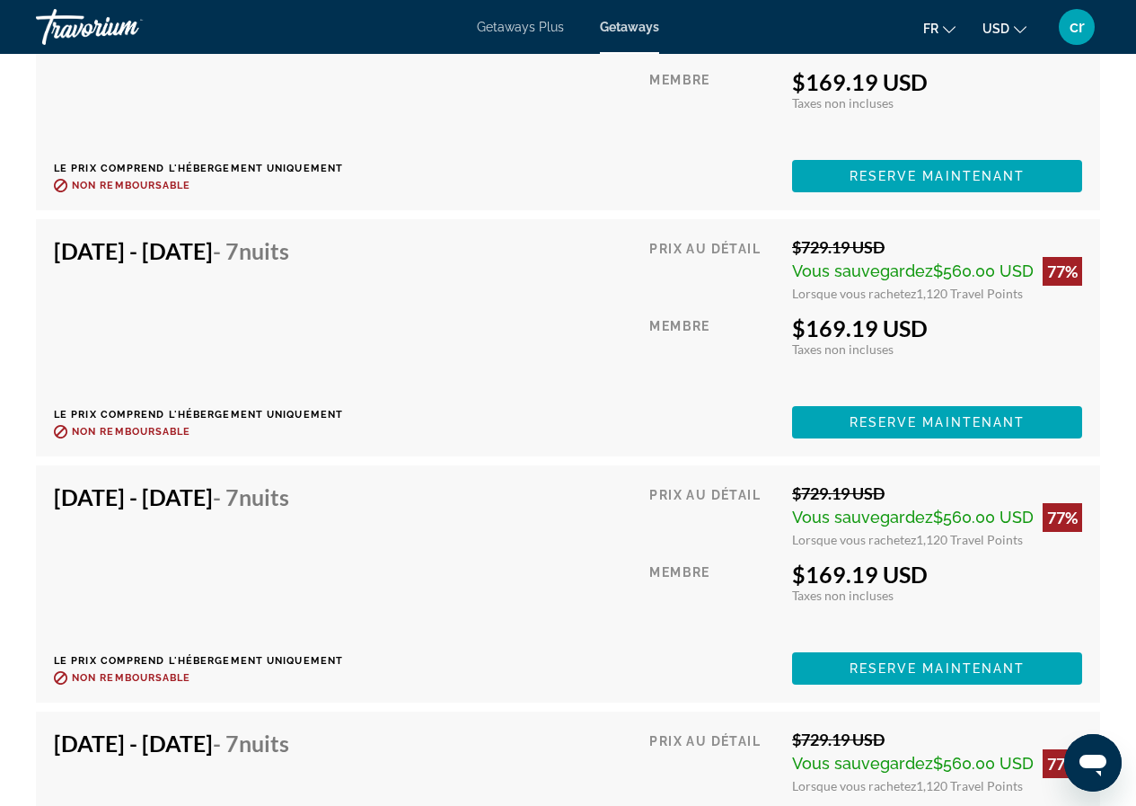
scroll to position [3772, 0]
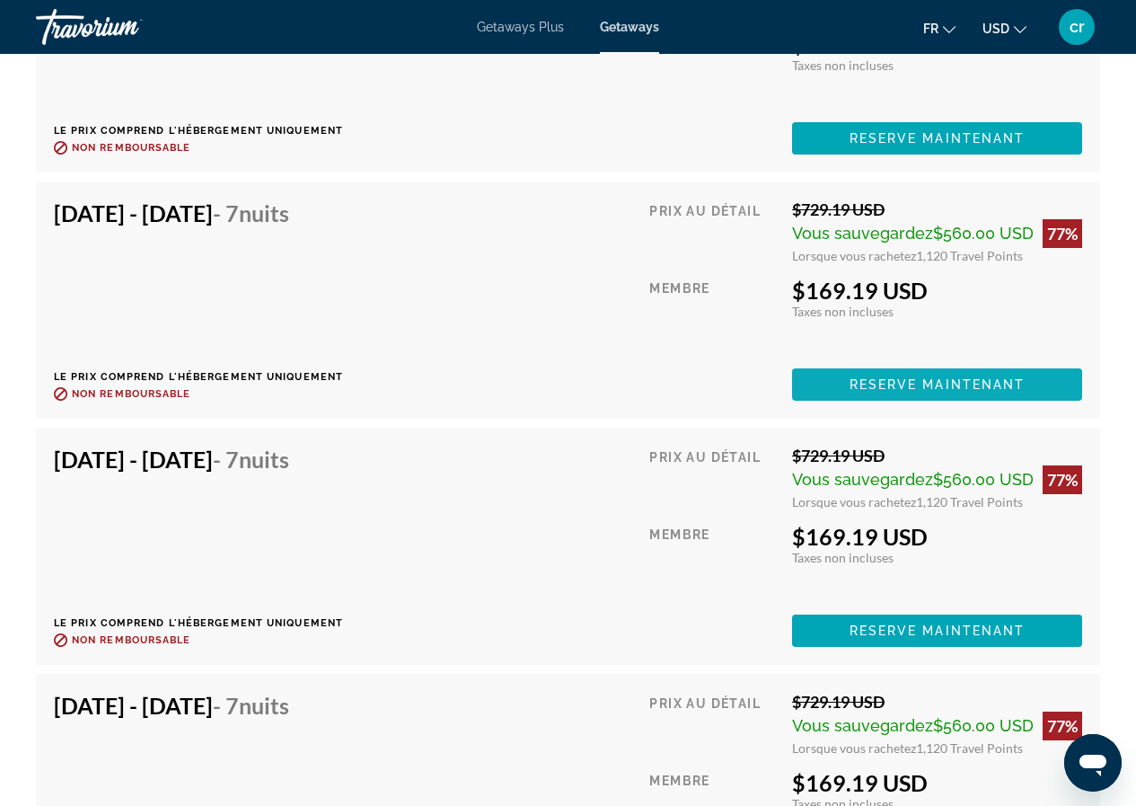
click at [944, 368] on span "Main content" at bounding box center [937, 384] width 290 height 43
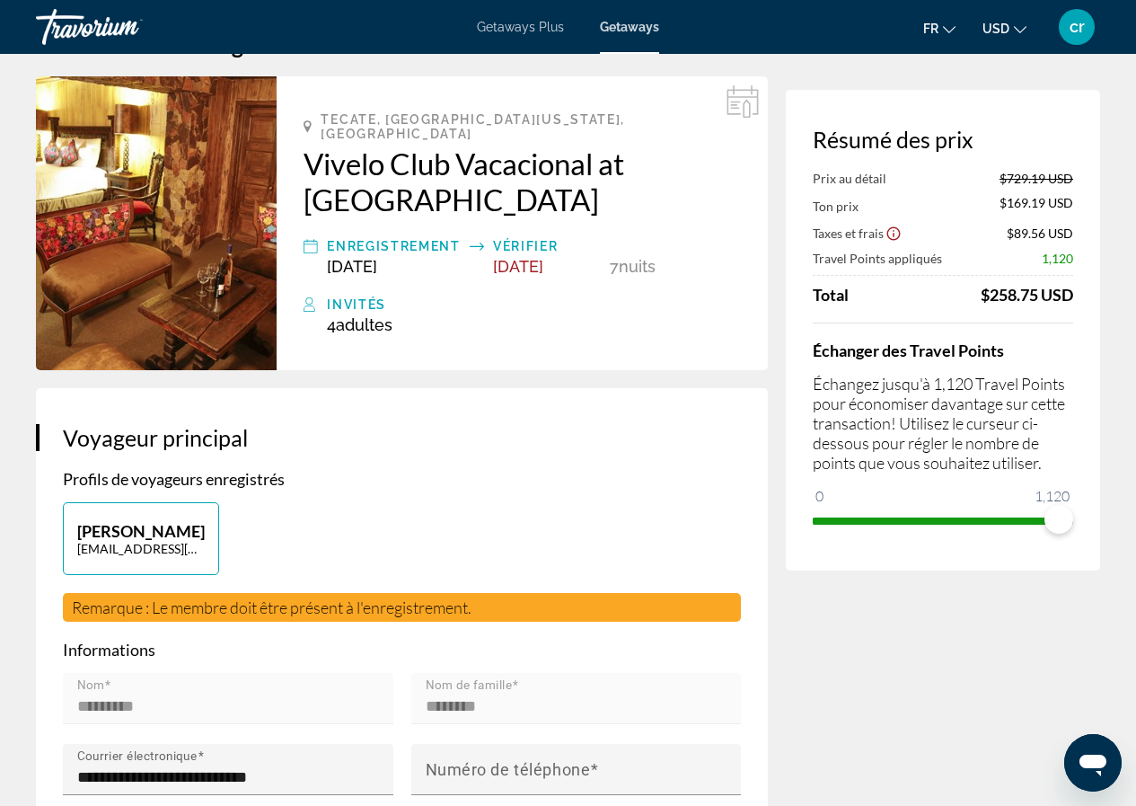
scroll to position [90, 0]
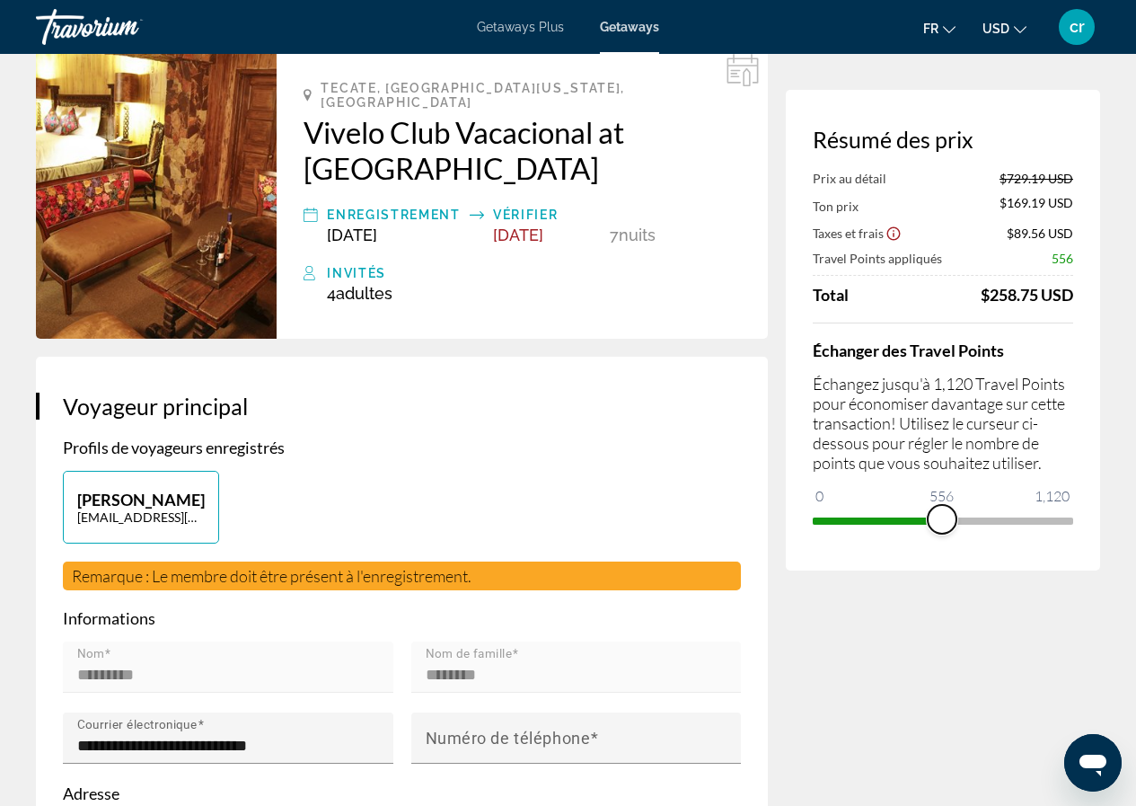
drag, startPoint x: 1051, startPoint y: 516, endPoint x: 942, endPoint y: 516, distance: 108.7
click at [942, 516] on span "ngx-slider" at bounding box center [942, 519] width 29 height 29
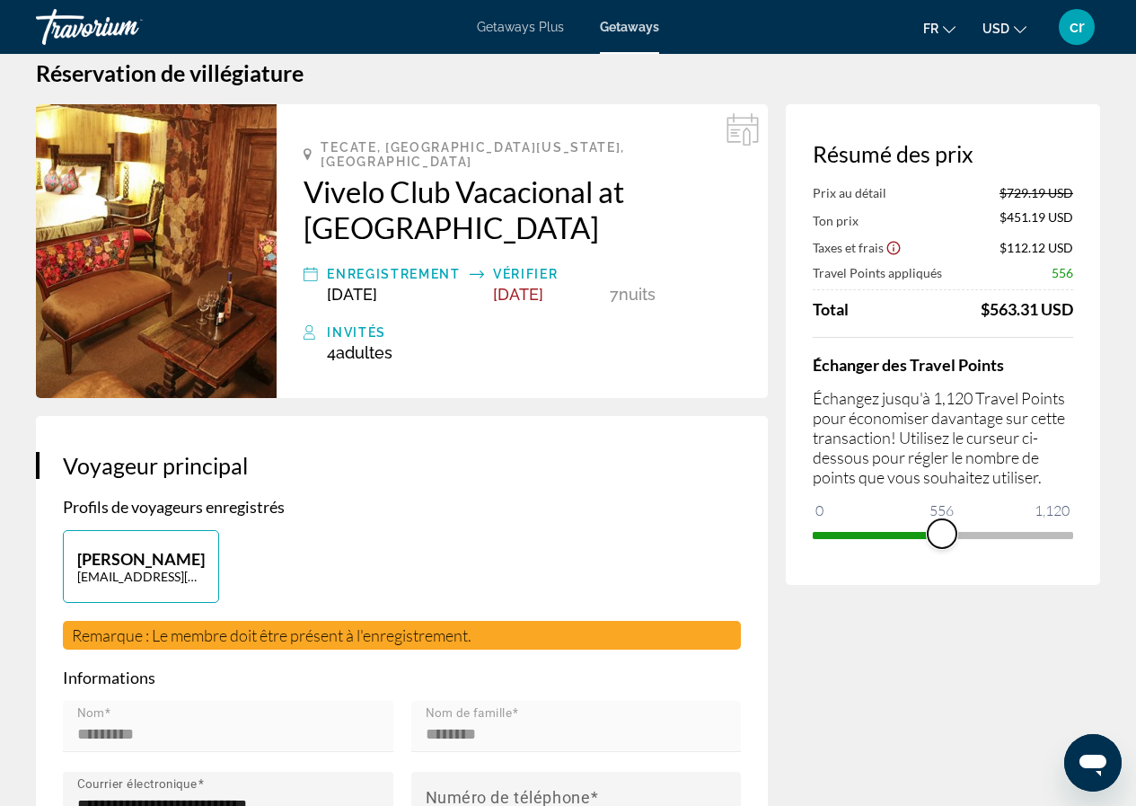
scroll to position [0, 0]
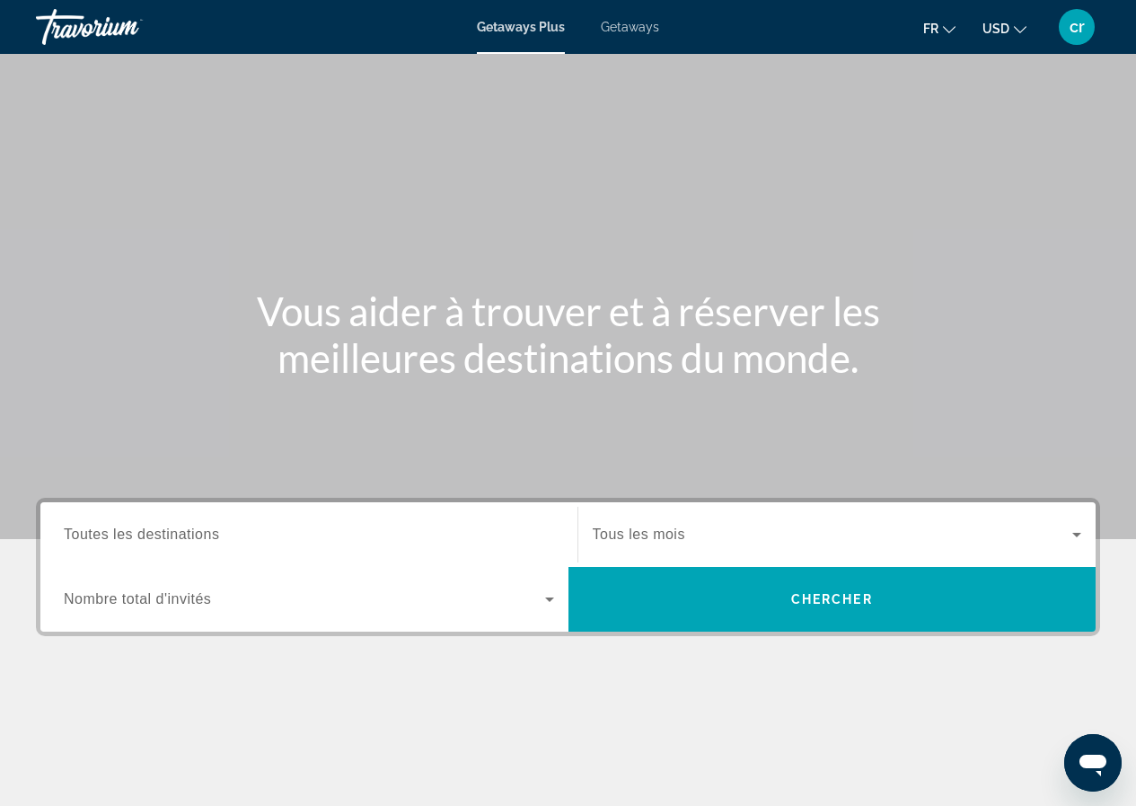
click at [634, 17] on div "Getaways Plus Getaways fr English Español Français Italiano Português русский U…" at bounding box center [568, 27] width 1136 height 47
click at [633, 37] on div "Getaways Plus Getaways fr English Español Français Italiano Português русский U…" at bounding box center [568, 27] width 1136 height 47
click at [634, 29] on span "Getaways" at bounding box center [630, 27] width 58 height 14
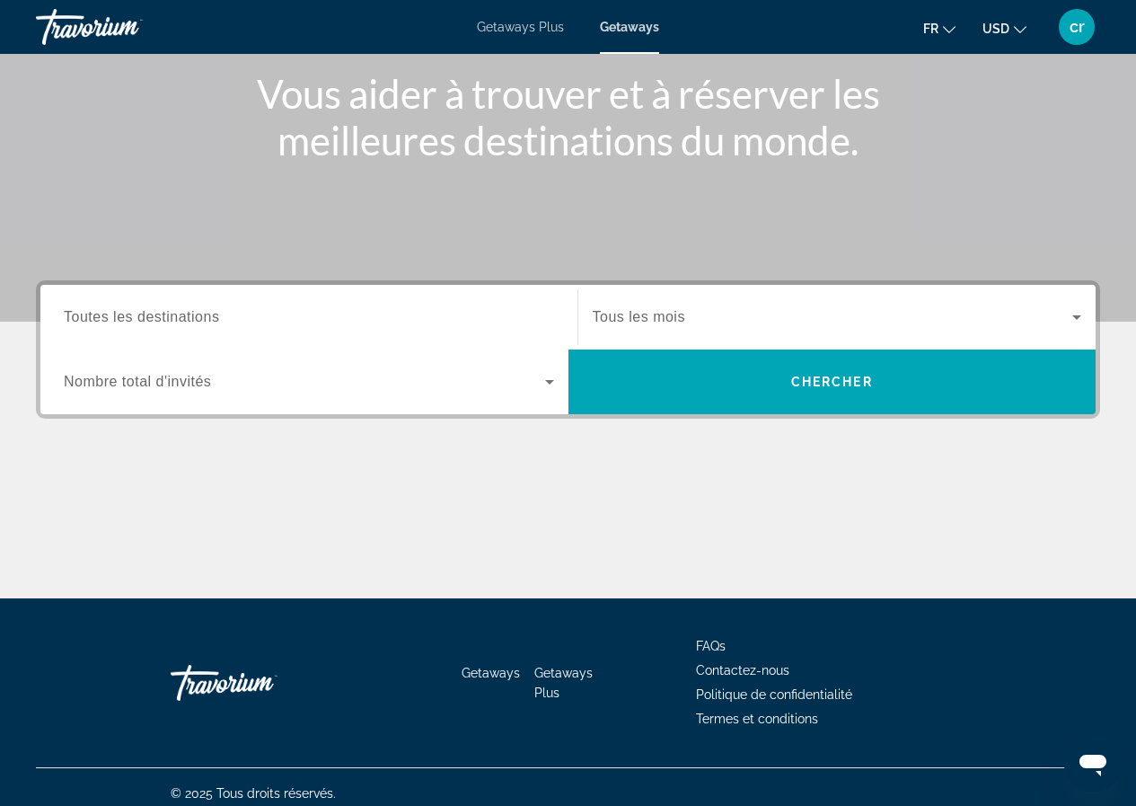
scroll to position [230, 0]
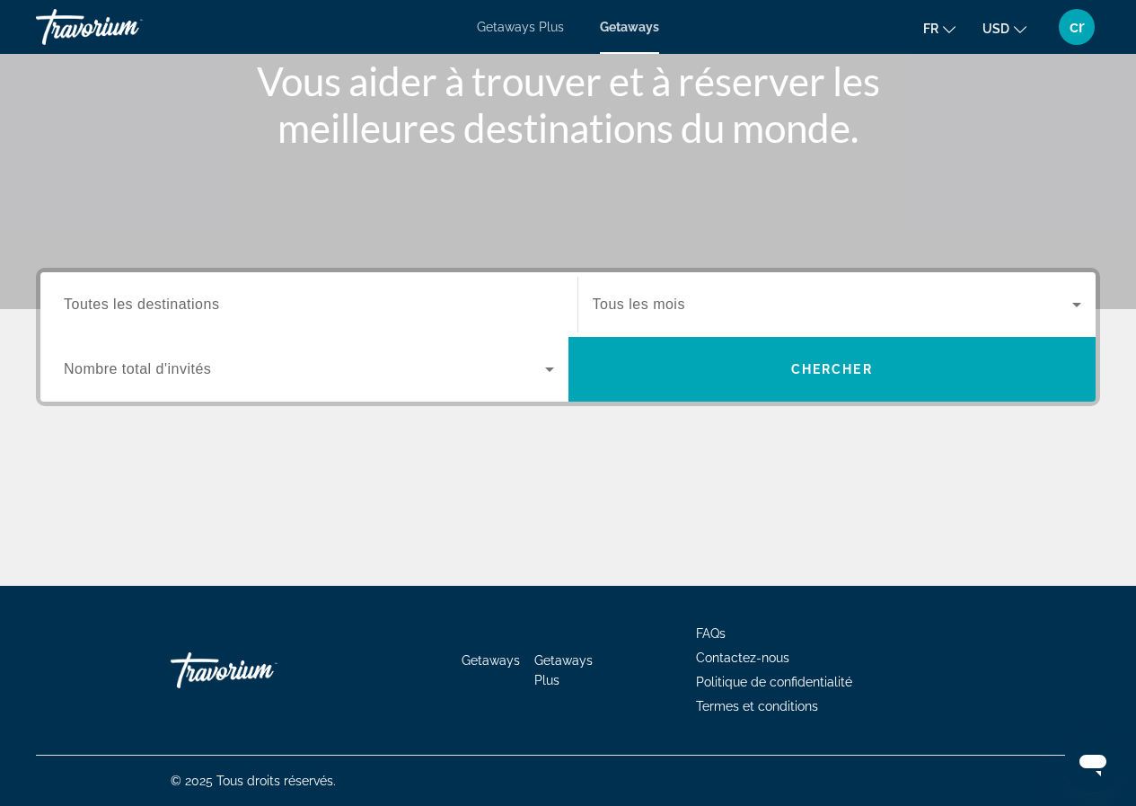
click at [256, 316] on div "Search widget" at bounding box center [309, 304] width 490 height 51
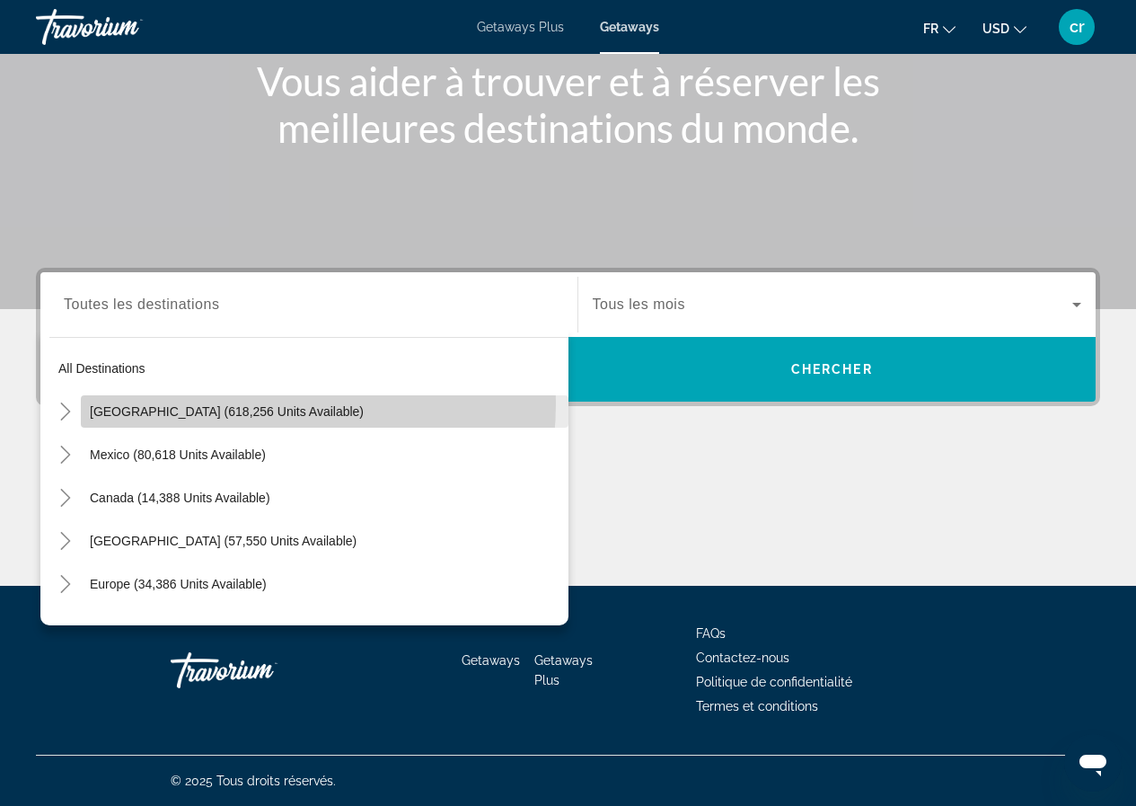
click at [222, 402] on span "Search widget" at bounding box center [325, 411] width 488 height 43
type input "**********"
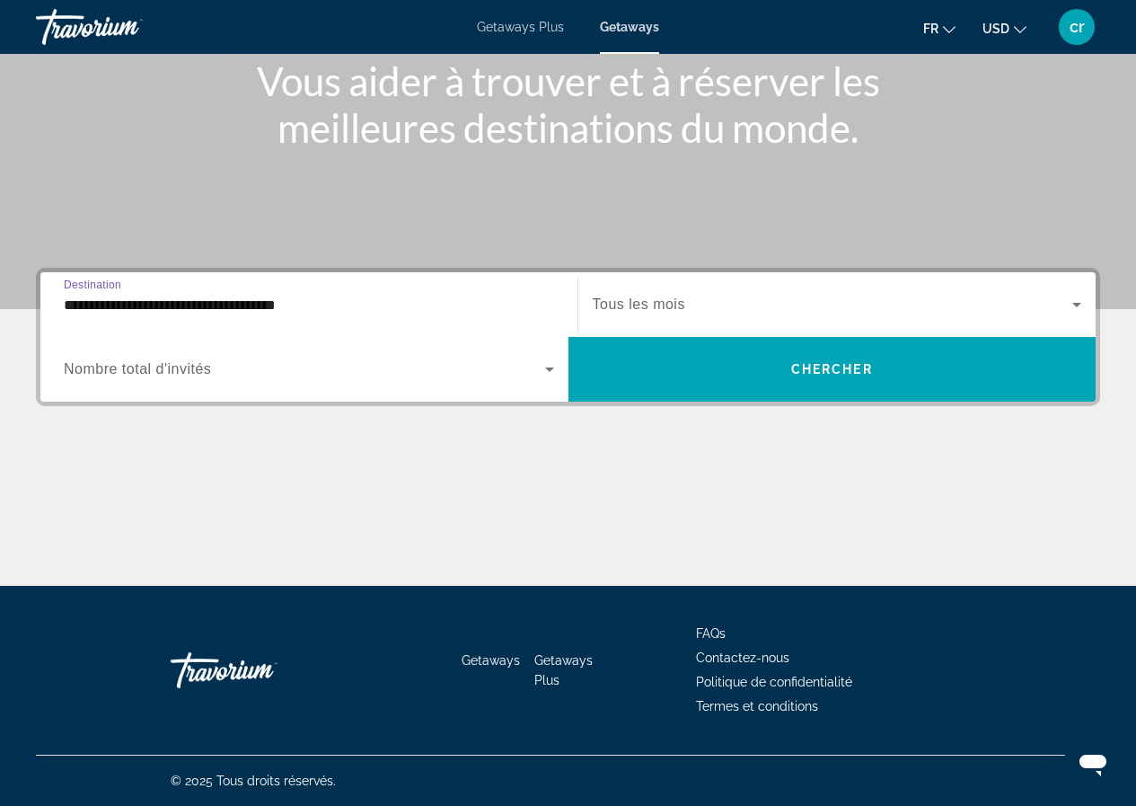
click at [652, 295] on span "Search widget" at bounding box center [833, 305] width 480 height 22
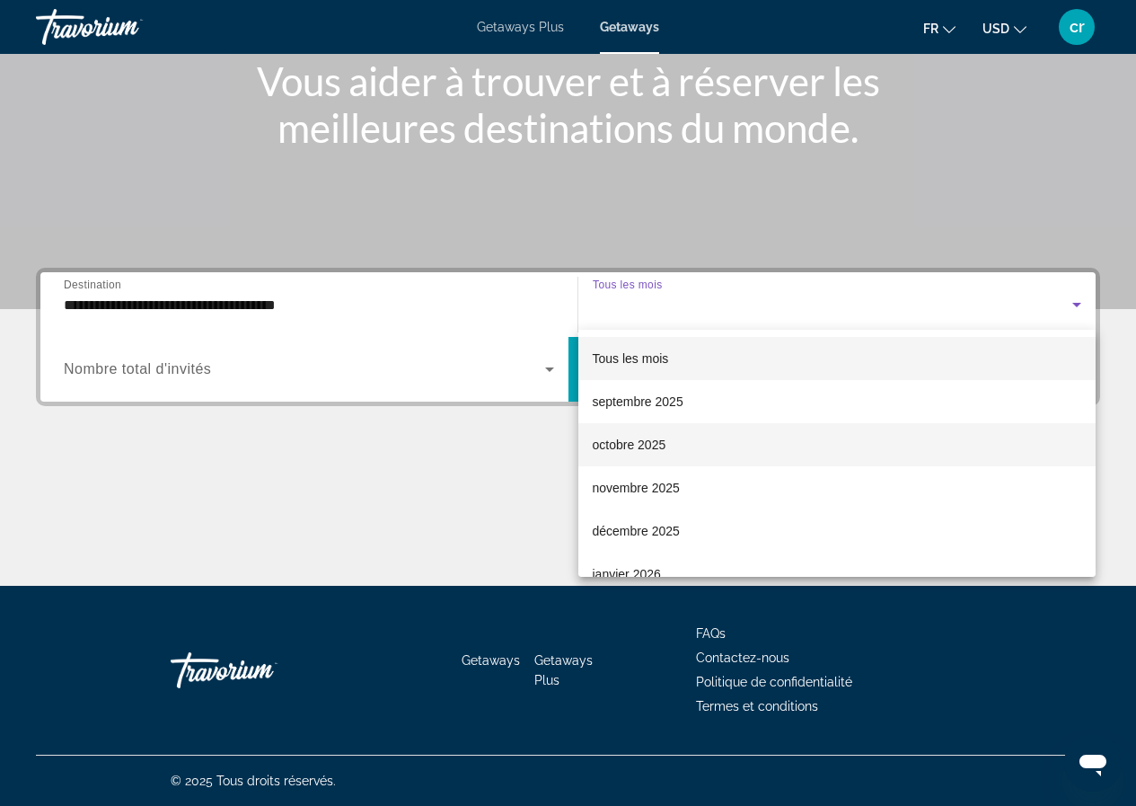
click at [641, 455] on mat-option "octobre 2025" at bounding box center [837, 444] width 518 height 43
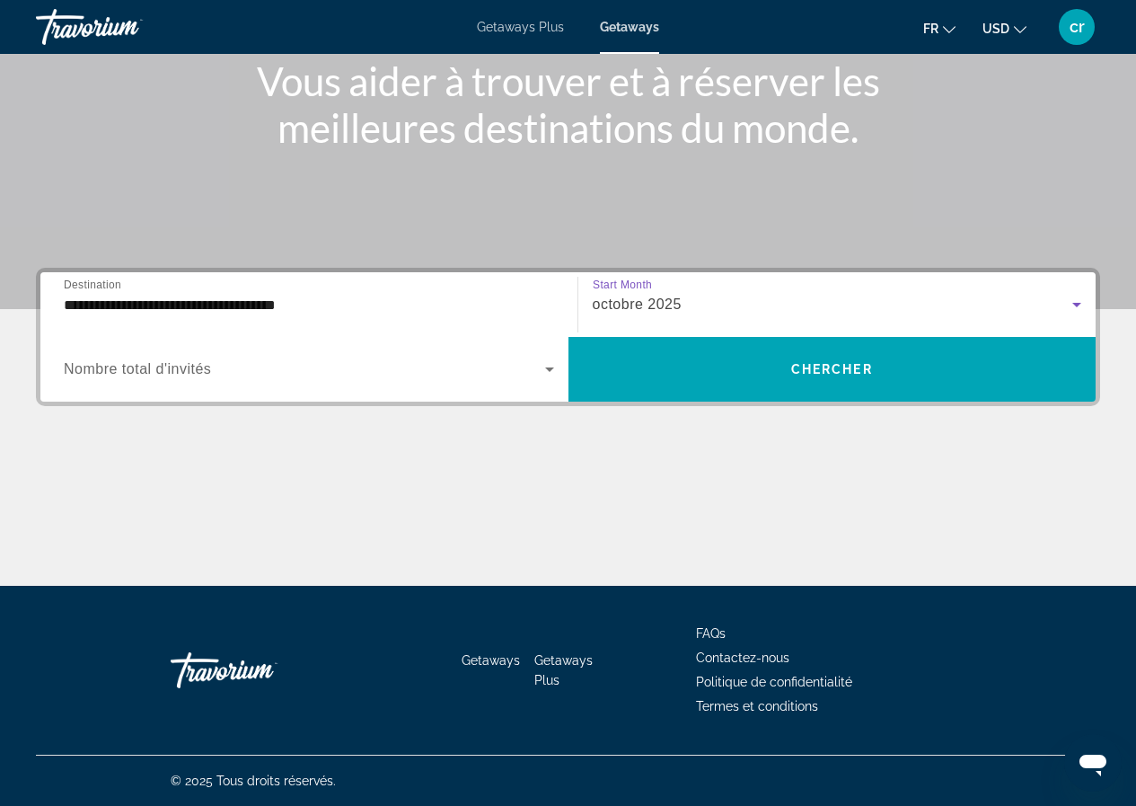
click at [419, 380] on div "Search widget" at bounding box center [309, 369] width 490 height 50
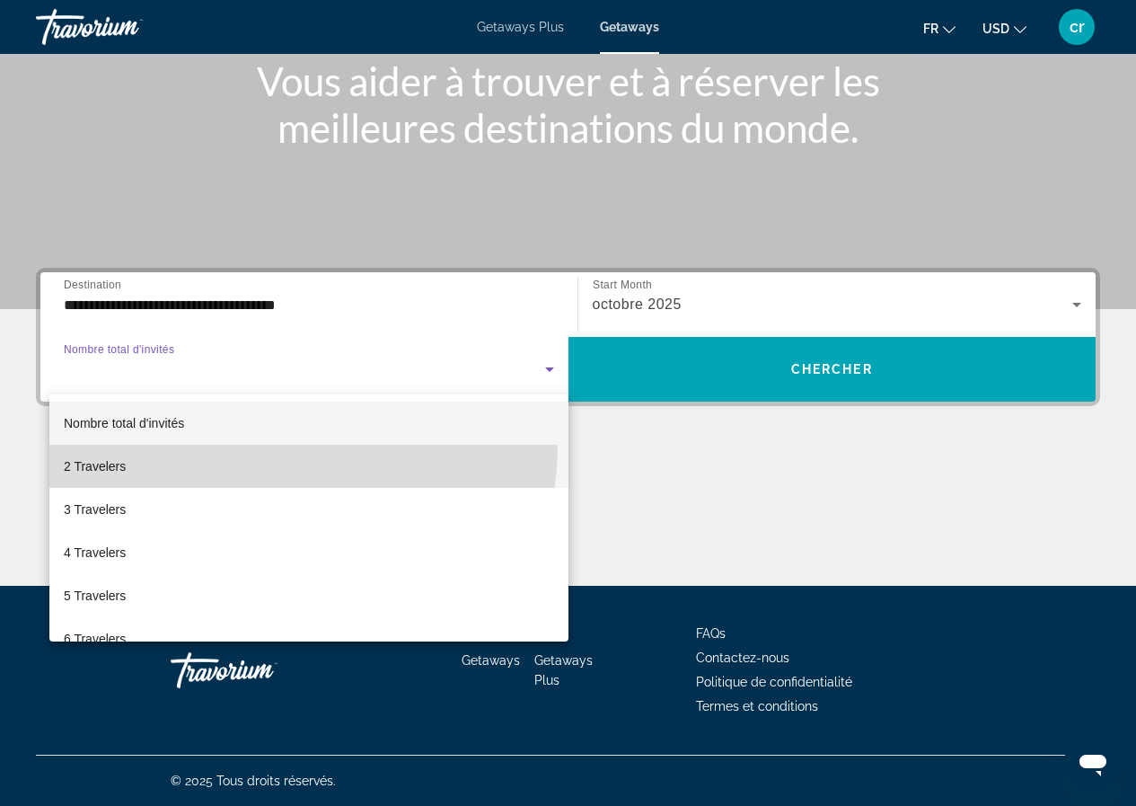
click at [295, 446] on mat-option "2 Travelers" at bounding box center [308, 466] width 519 height 43
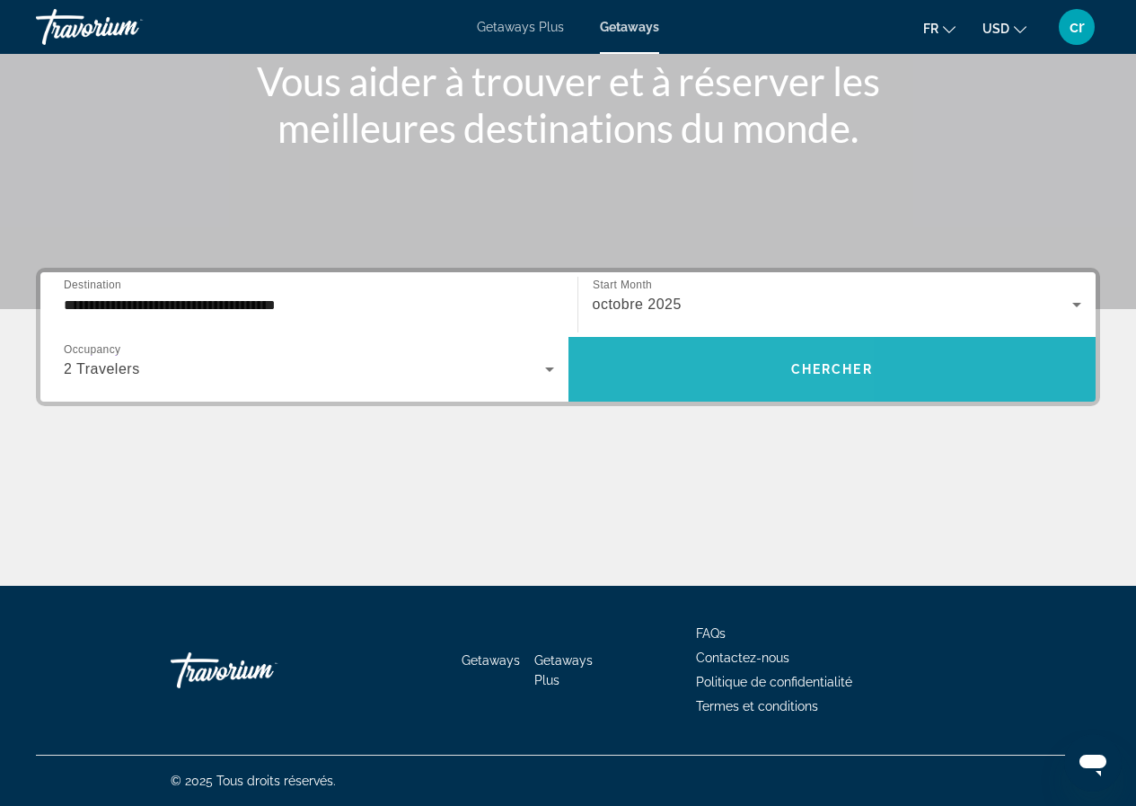
click at [643, 362] on span "Search widget" at bounding box center [833, 369] width 528 height 43
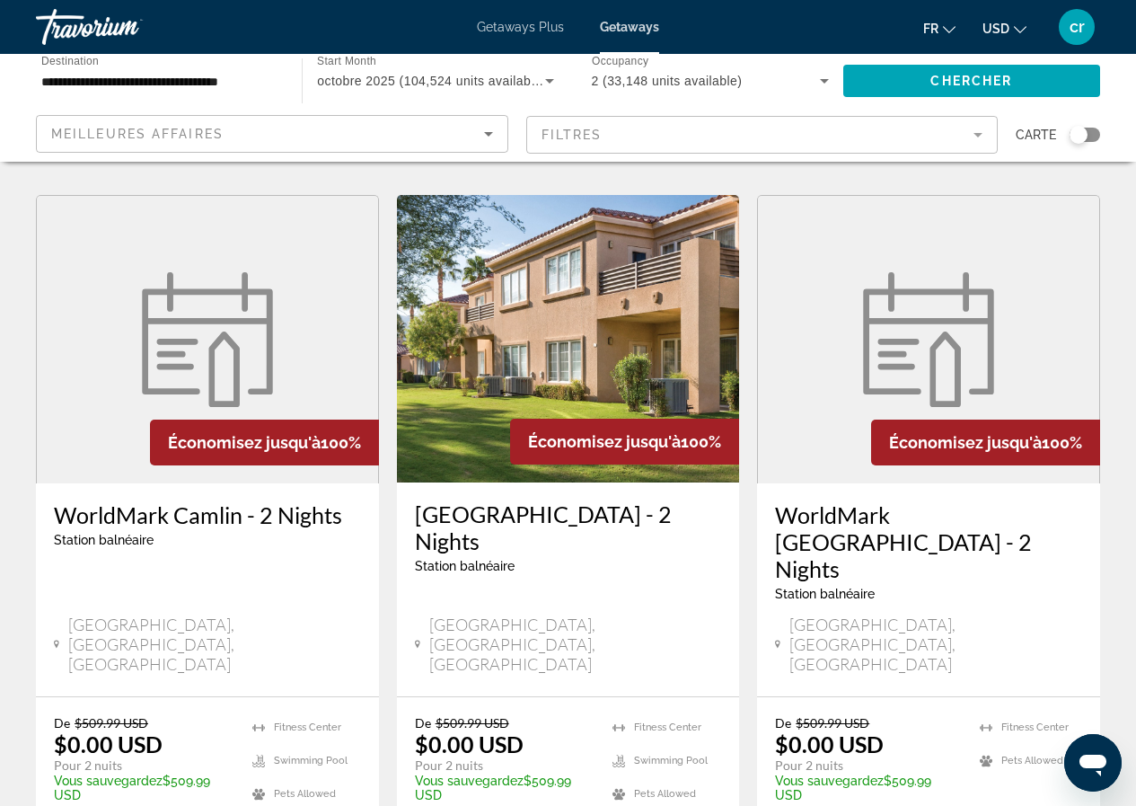
scroll to position [2245, 0]
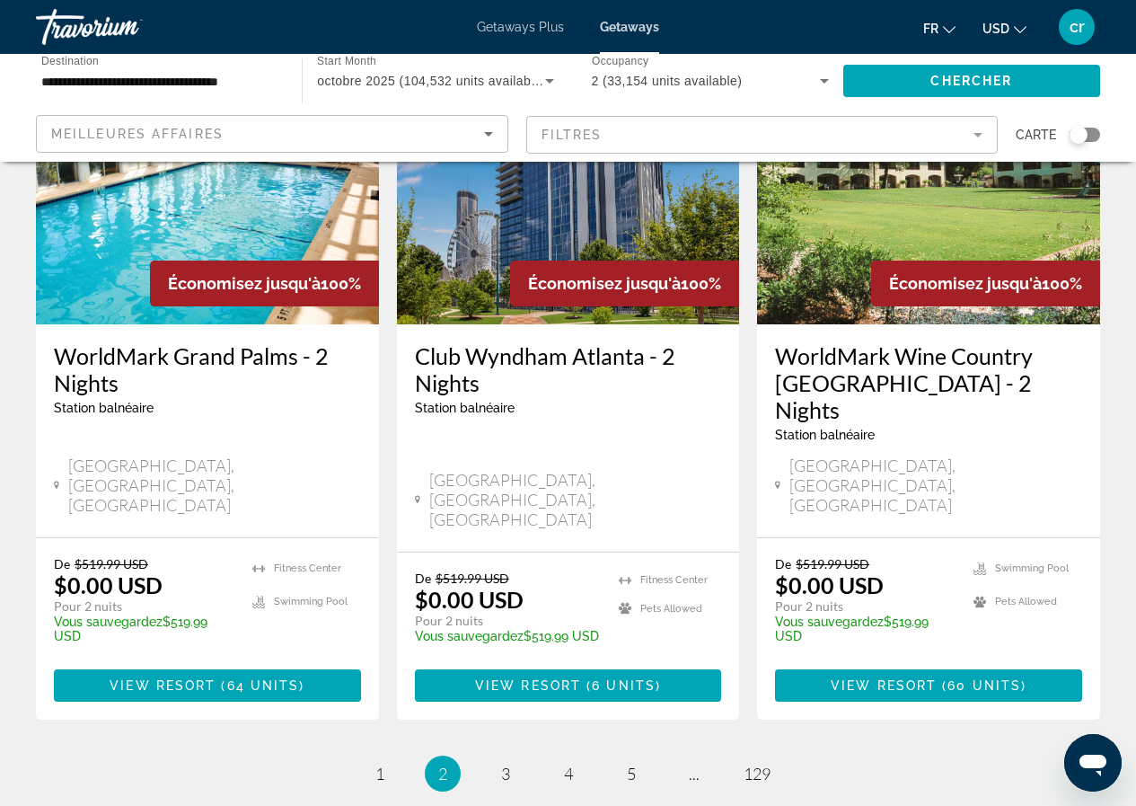
scroll to position [2347, 0]
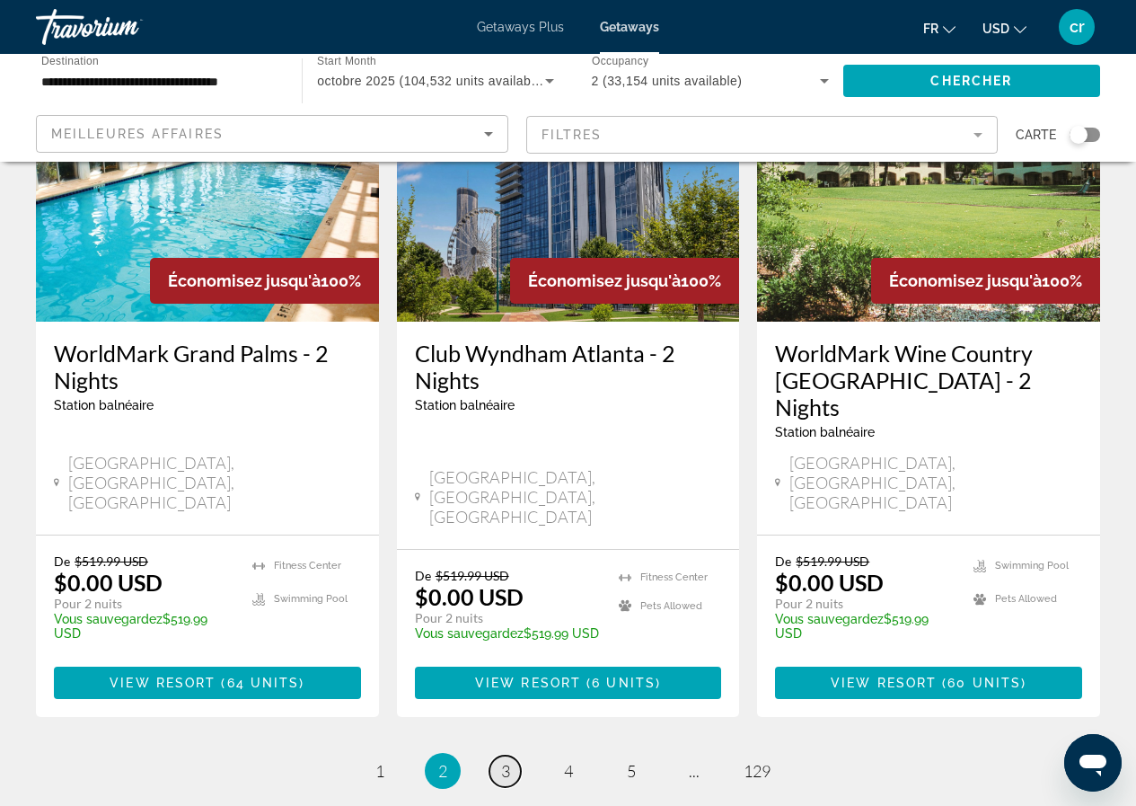
click at [510, 755] on link "page 3" at bounding box center [504, 770] width 31 height 31
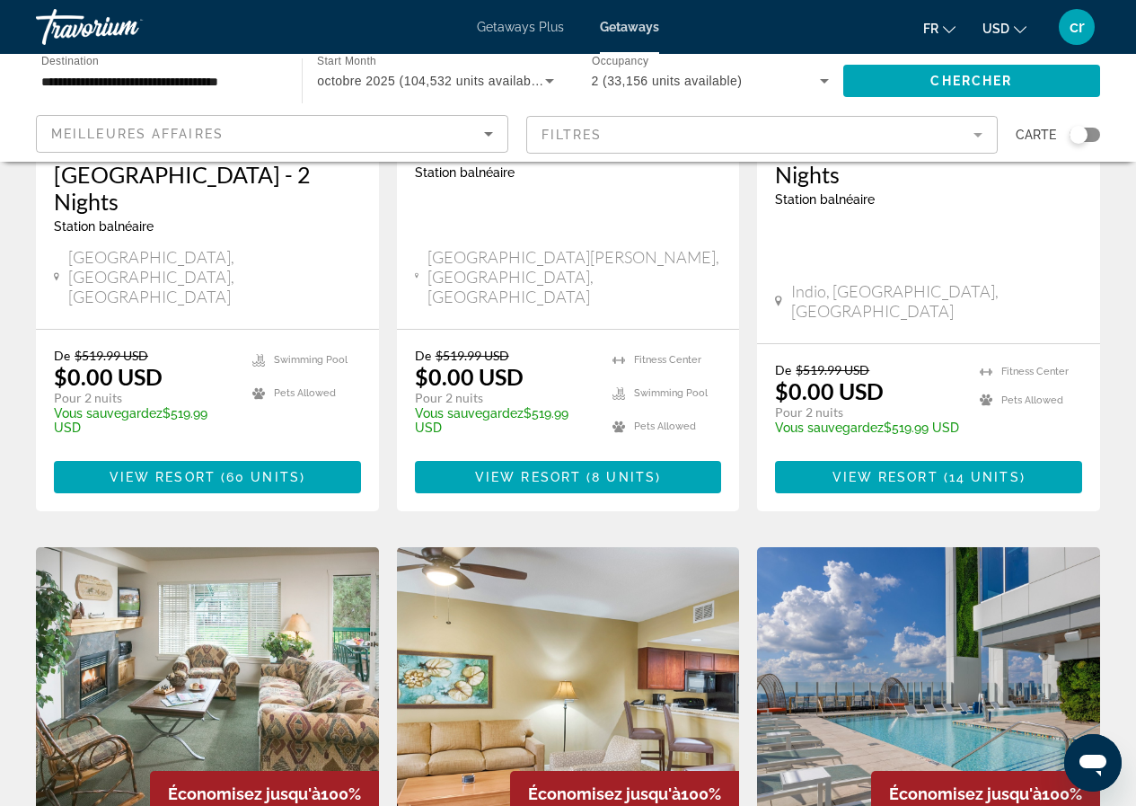
scroll to position [988, 0]
